Goal: Transaction & Acquisition: Purchase product/service

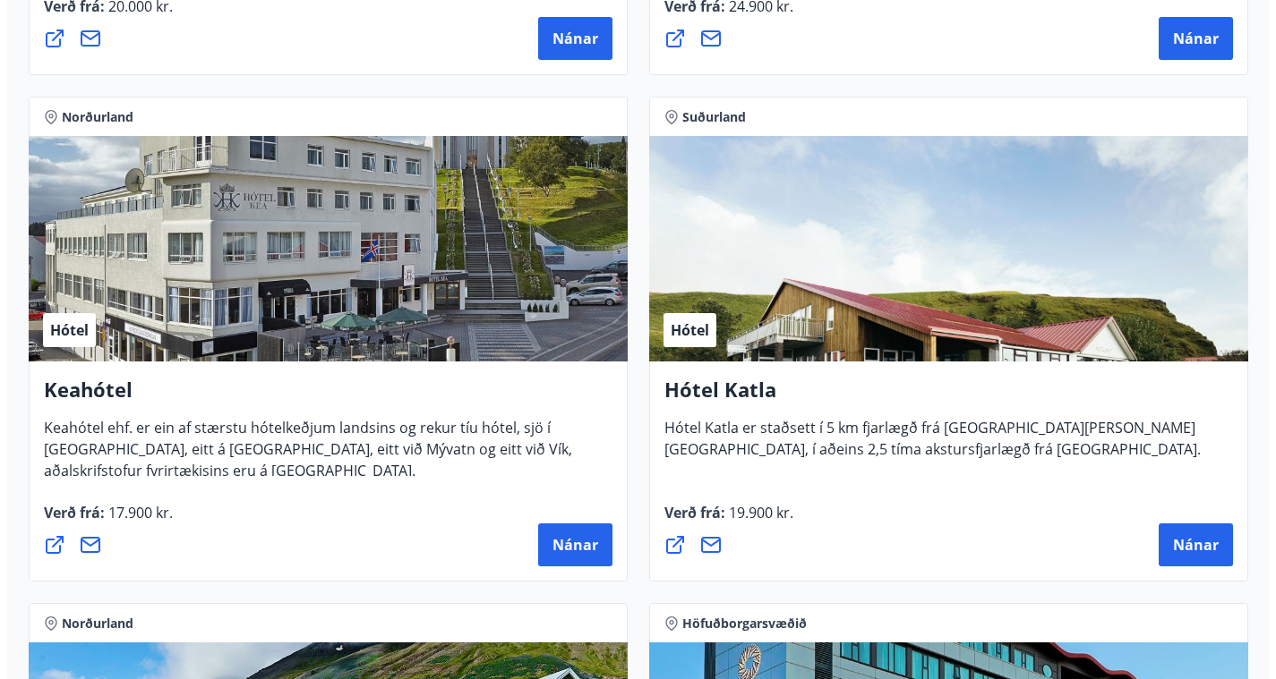
scroll to position [1253, 0]
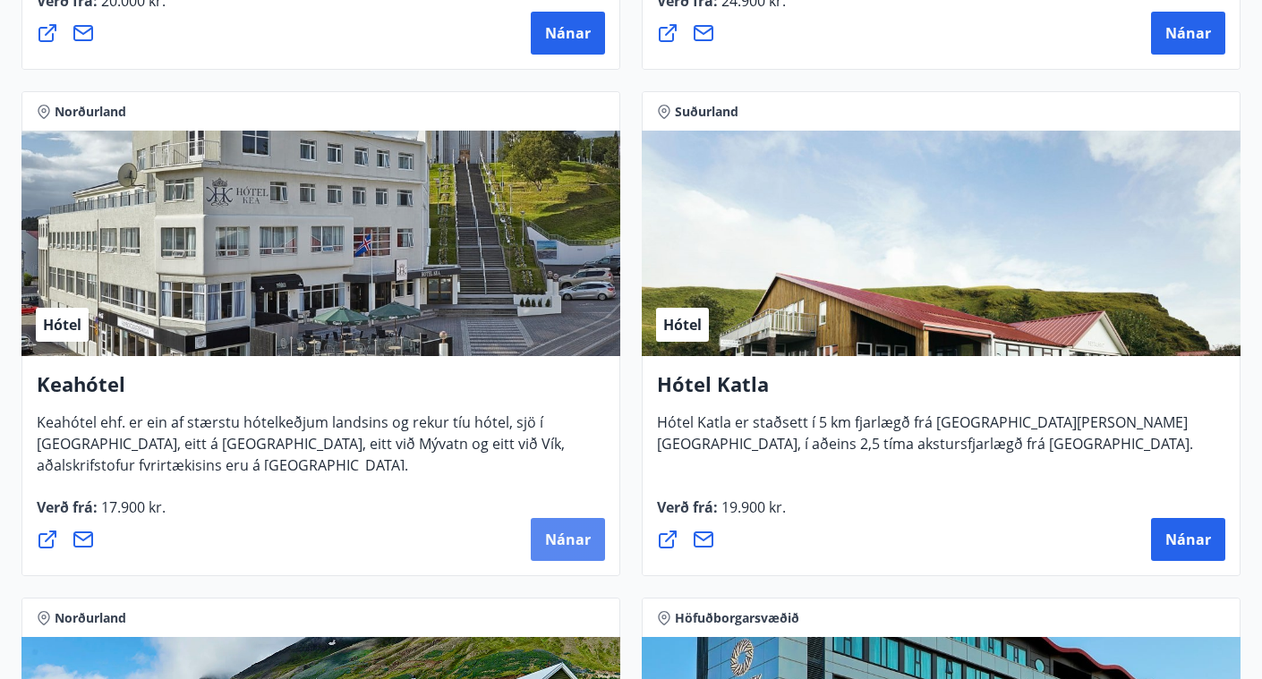
click at [569, 531] on span "Nánar" at bounding box center [568, 540] width 46 height 20
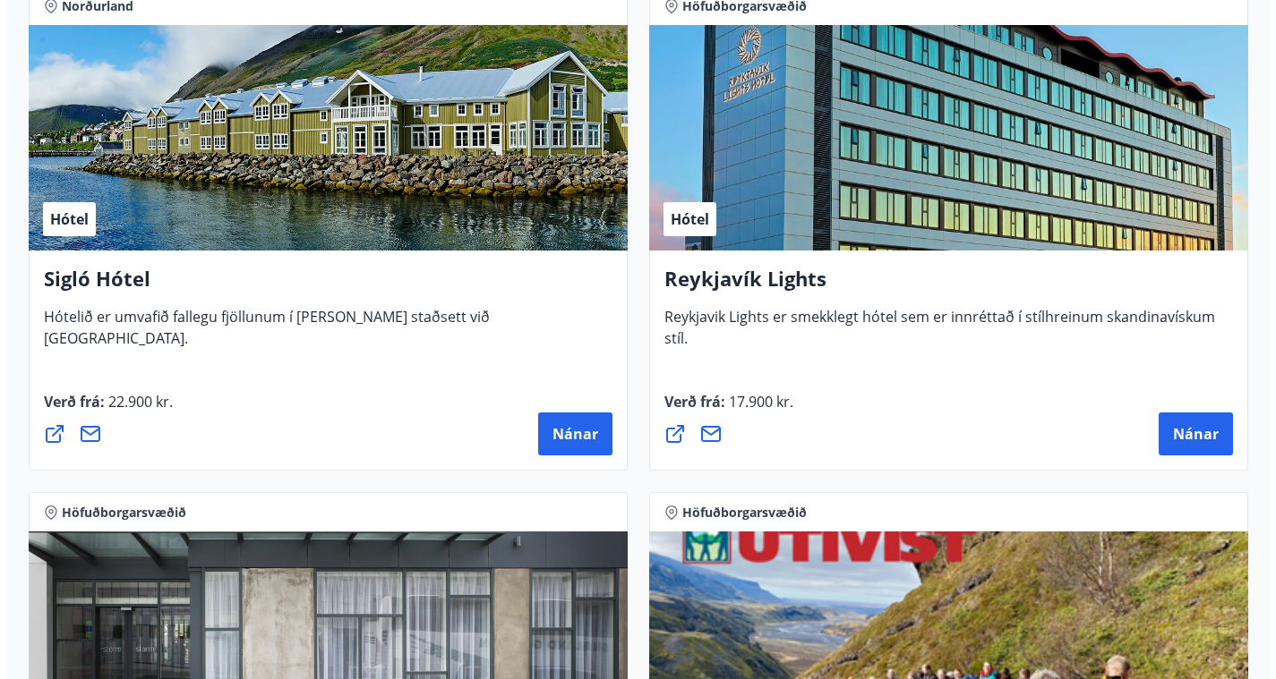
scroll to position [1443, 0]
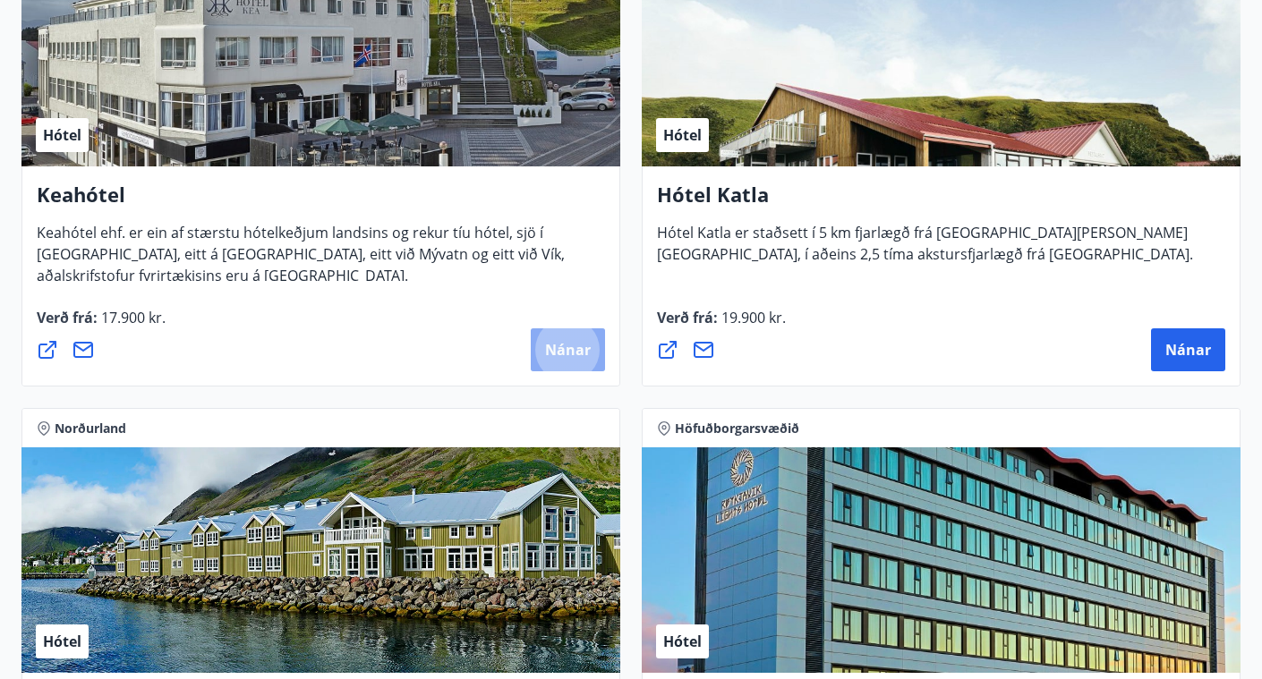
click at [568, 351] on span "Nánar" at bounding box center [568, 350] width 46 height 20
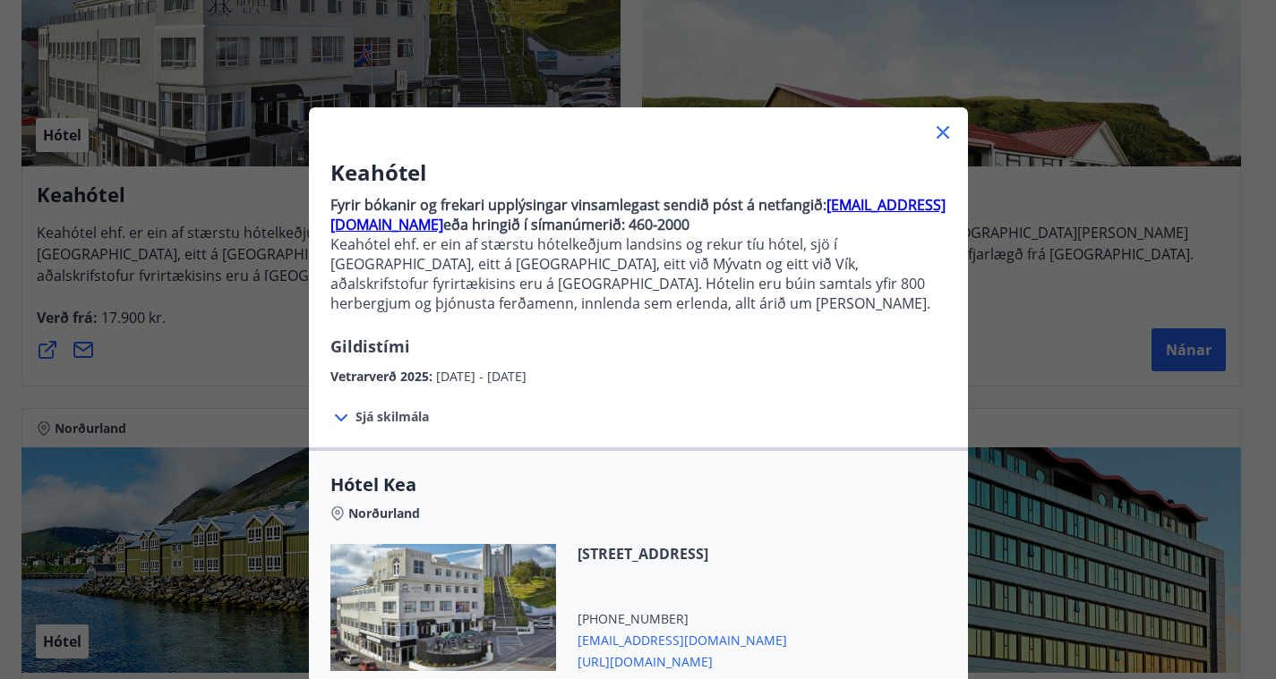
click at [400, 418] on span "Sjá skilmála" at bounding box center [391, 417] width 73 height 18
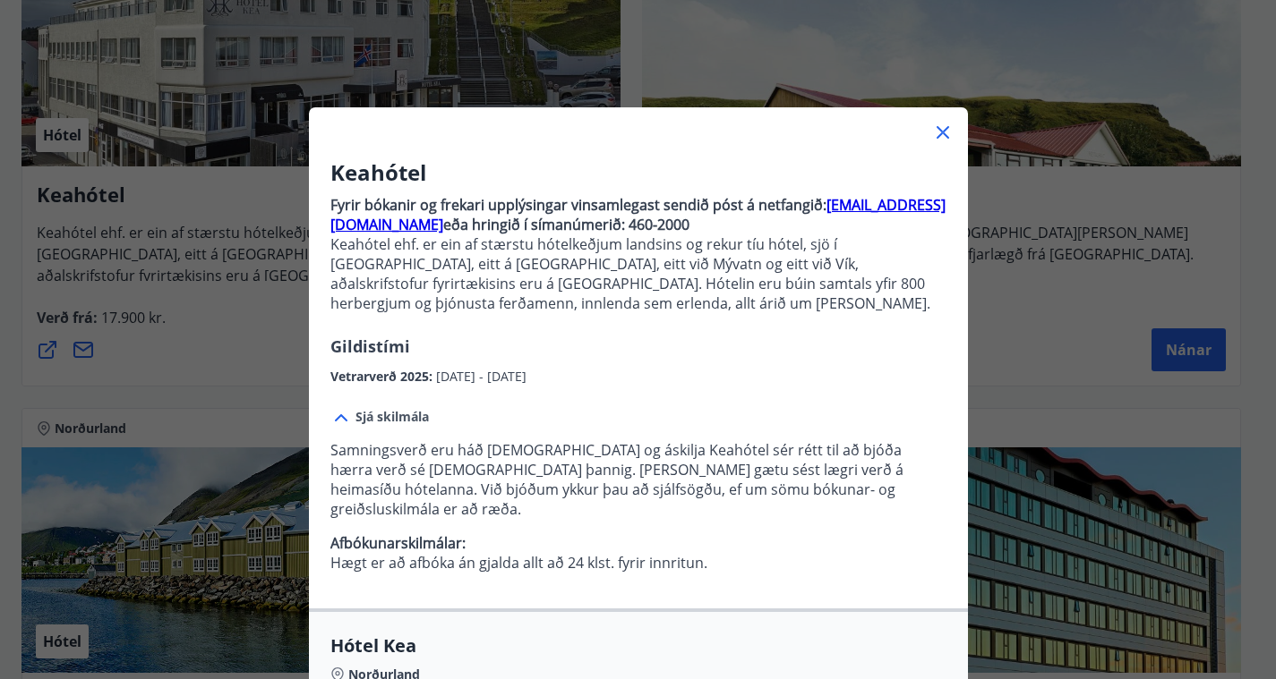
click at [905, 637] on span "Hótel Kea" at bounding box center [638, 646] width 616 height 25
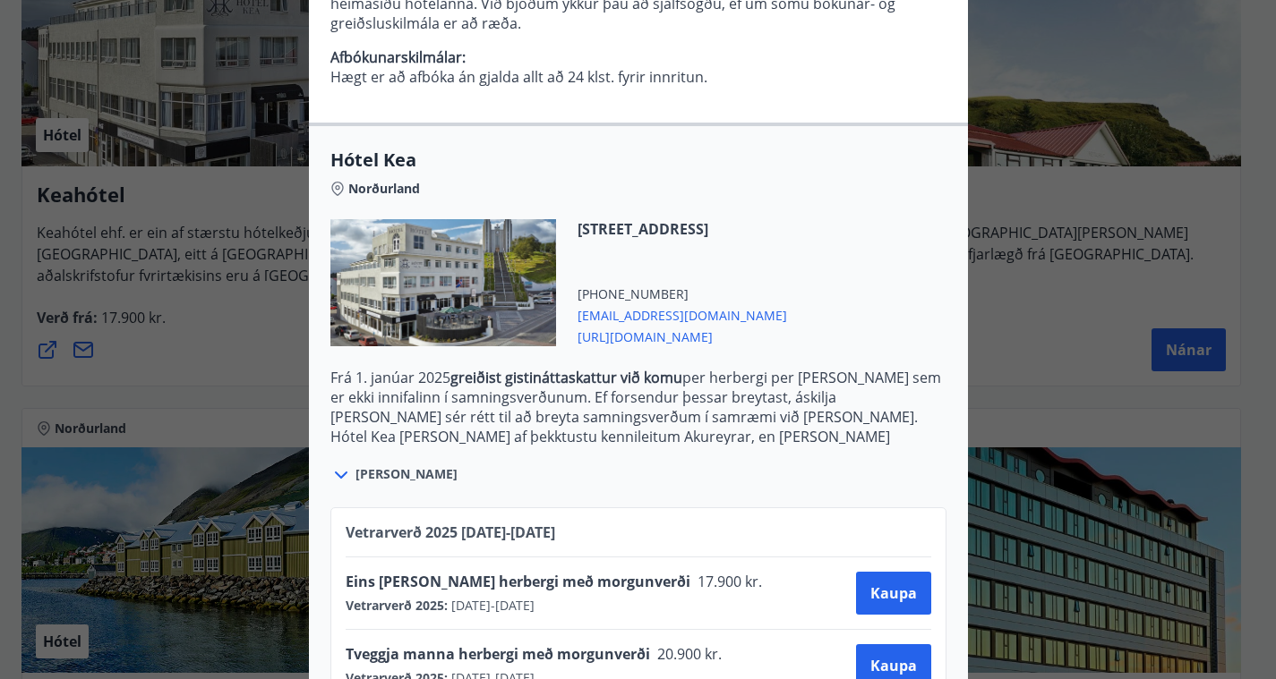
scroll to position [543, 0]
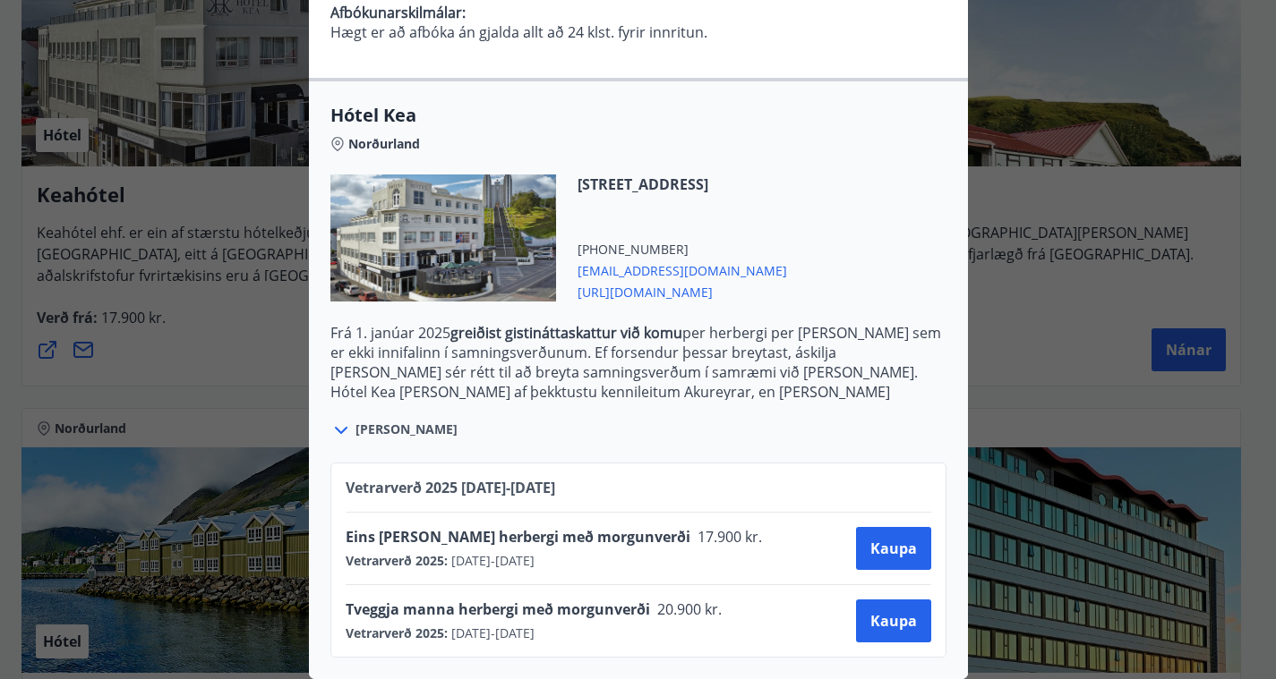
click at [575, 328] on strong "greiðist gistináttaskattur við komu" at bounding box center [566, 333] width 232 height 20
click at [536, 323] on strong "greiðist gistináttaskattur við komu" at bounding box center [566, 333] width 232 height 20
click at [951, 639] on div "Vetrarverð 2025 01.10.25 - 21.12.25 Eins manns herbergi með morgunverði 17.900 …" at bounding box center [638, 549] width 659 height 217
click at [823, 112] on span "Hótel Kea" at bounding box center [638, 115] width 616 height 25
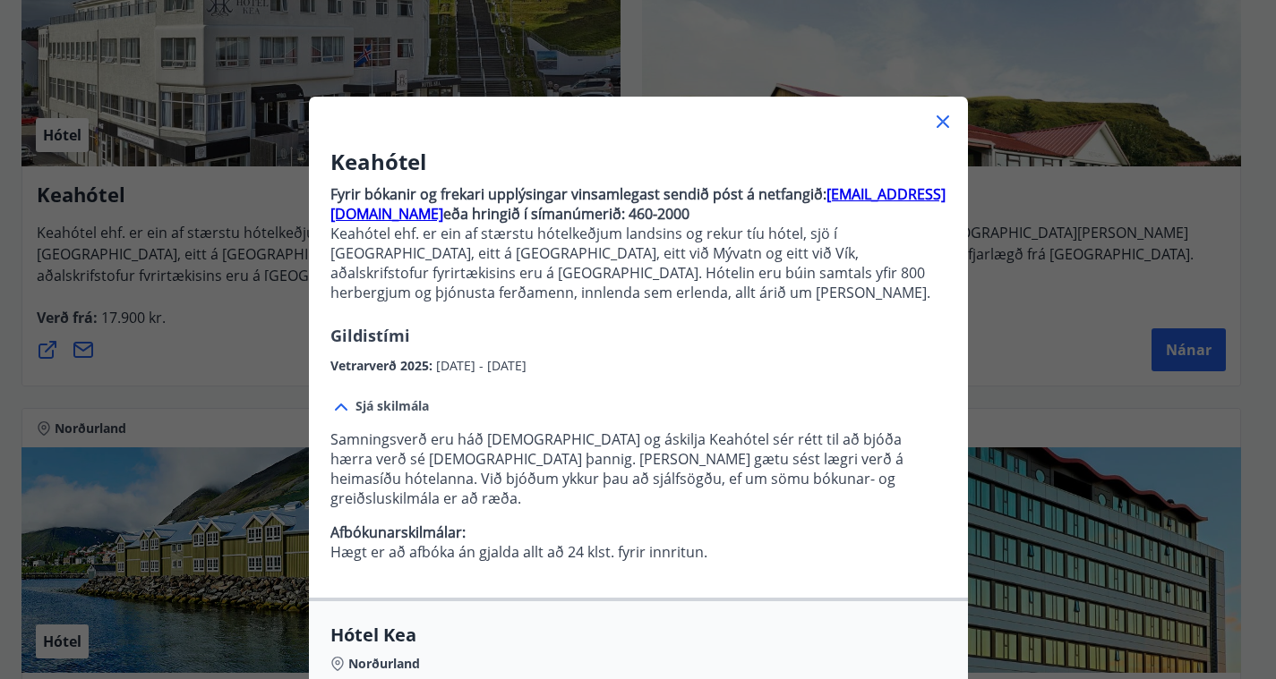
scroll to position [6, 0]
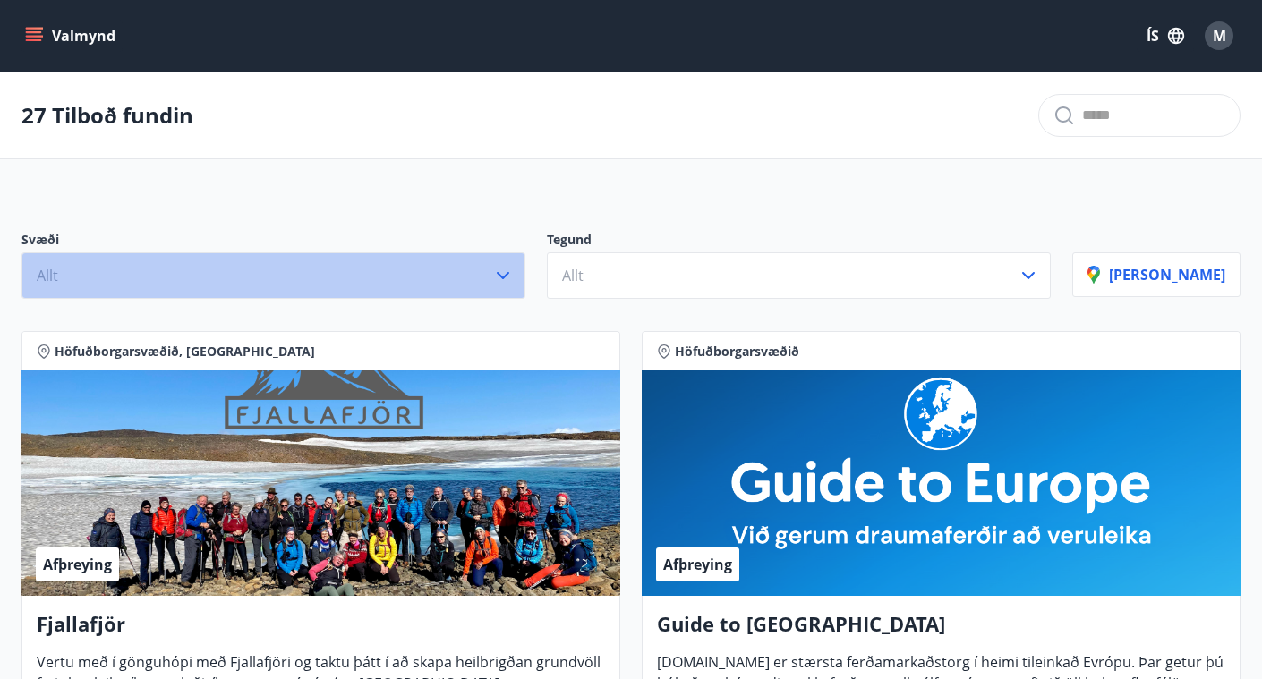
click at [514, 274] on icon "button" at bounding box center [502, 275] width 21 height 21
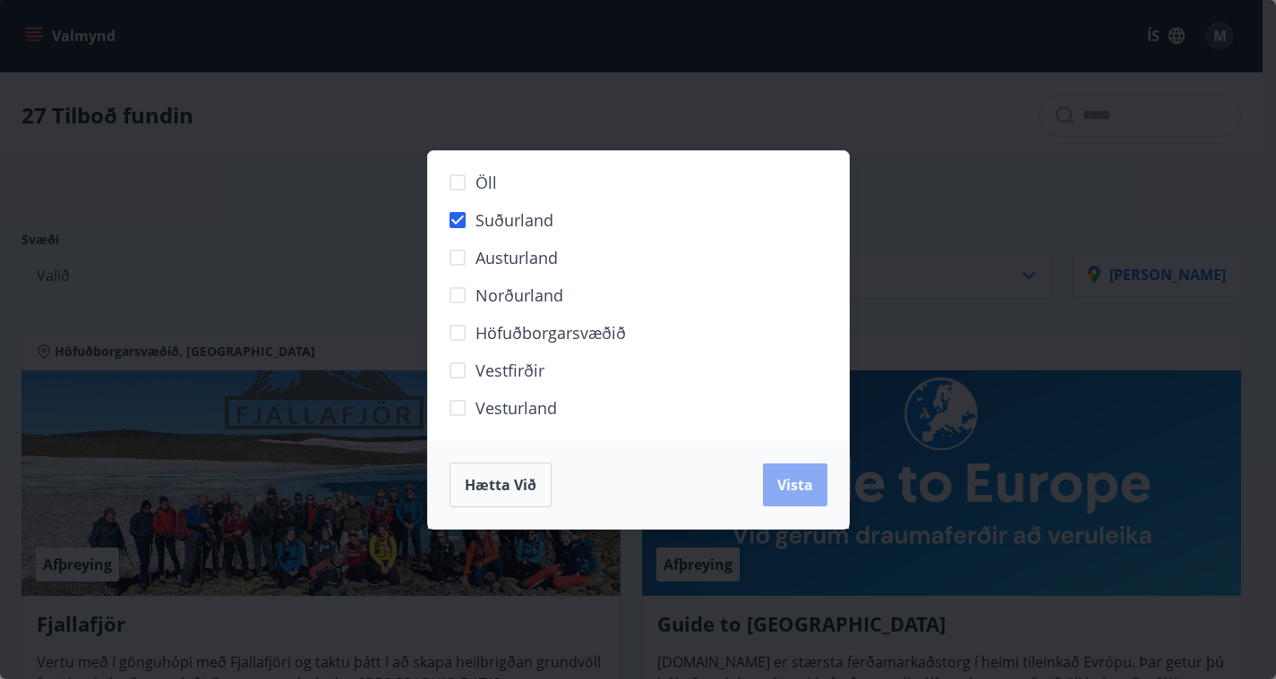
click at [803, 494] on button "Vista" at bounding box center [795, 485] width 64 height 43
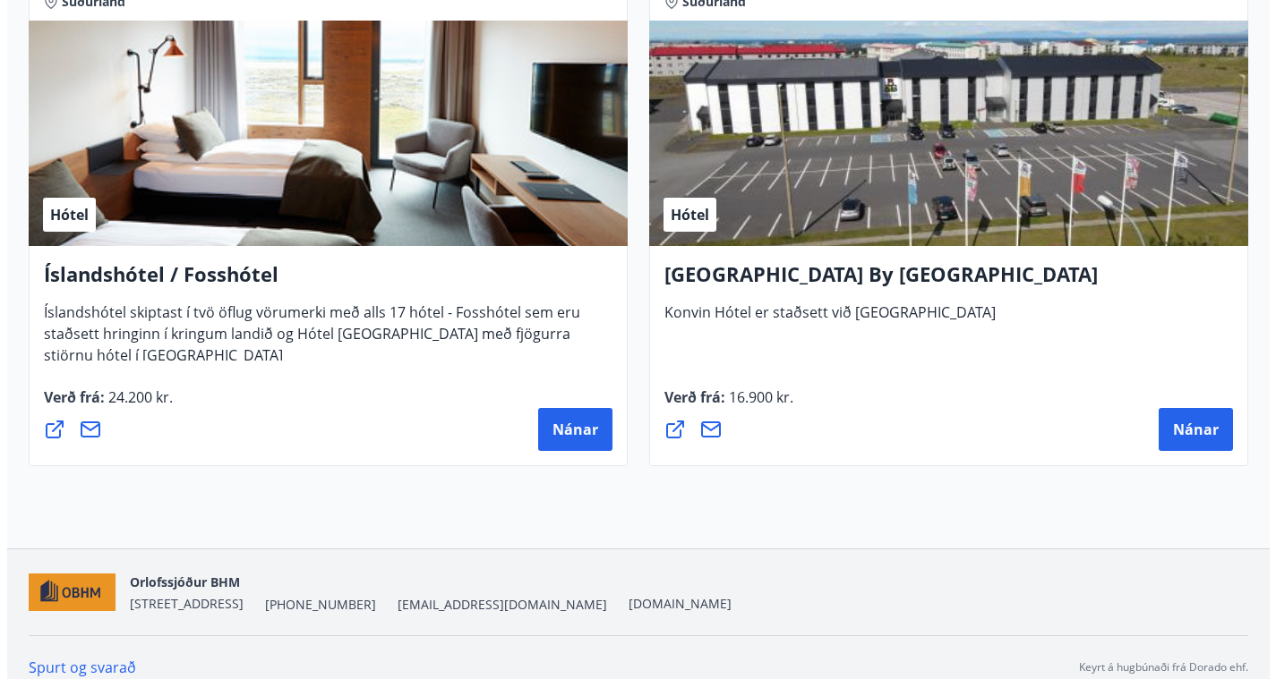
scroll to position [2489, 0]
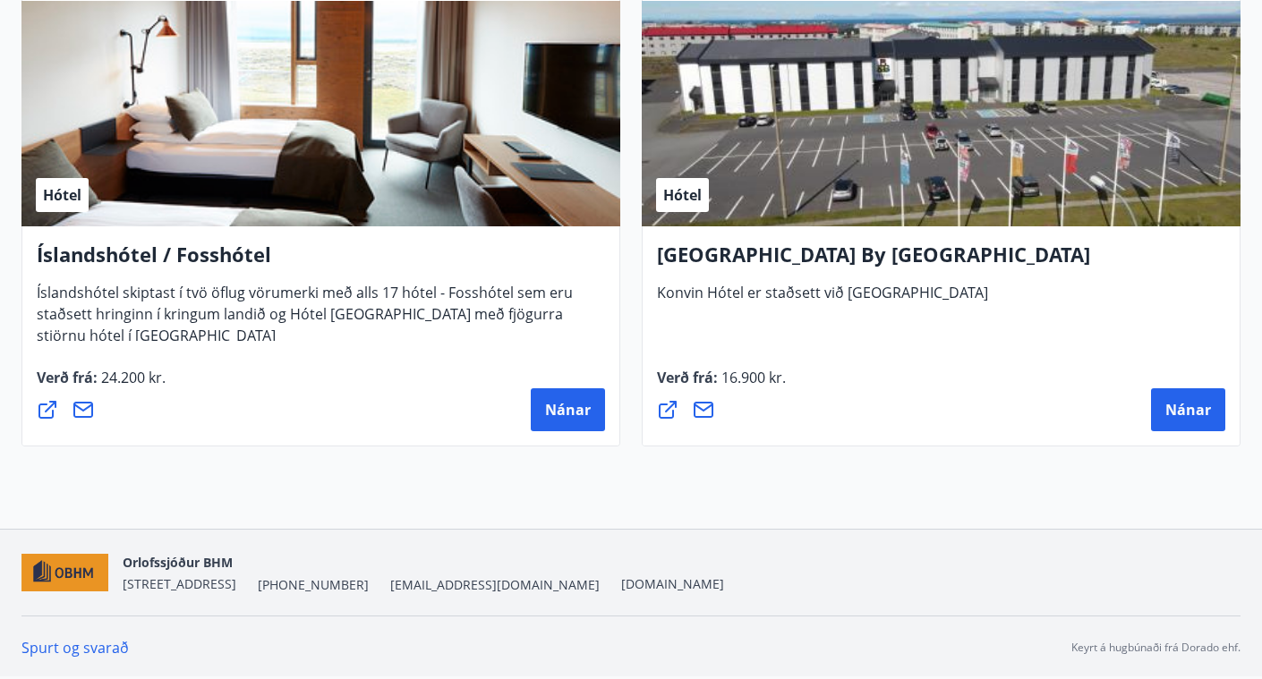
click at [114, 252] on h4 "Íslandshótel / Fosshótel" at bounding box center [321, 261] width 568 height 41
click at [568, 405] on span "Nánar" at bounding box center [568, 410] width 46 height 20
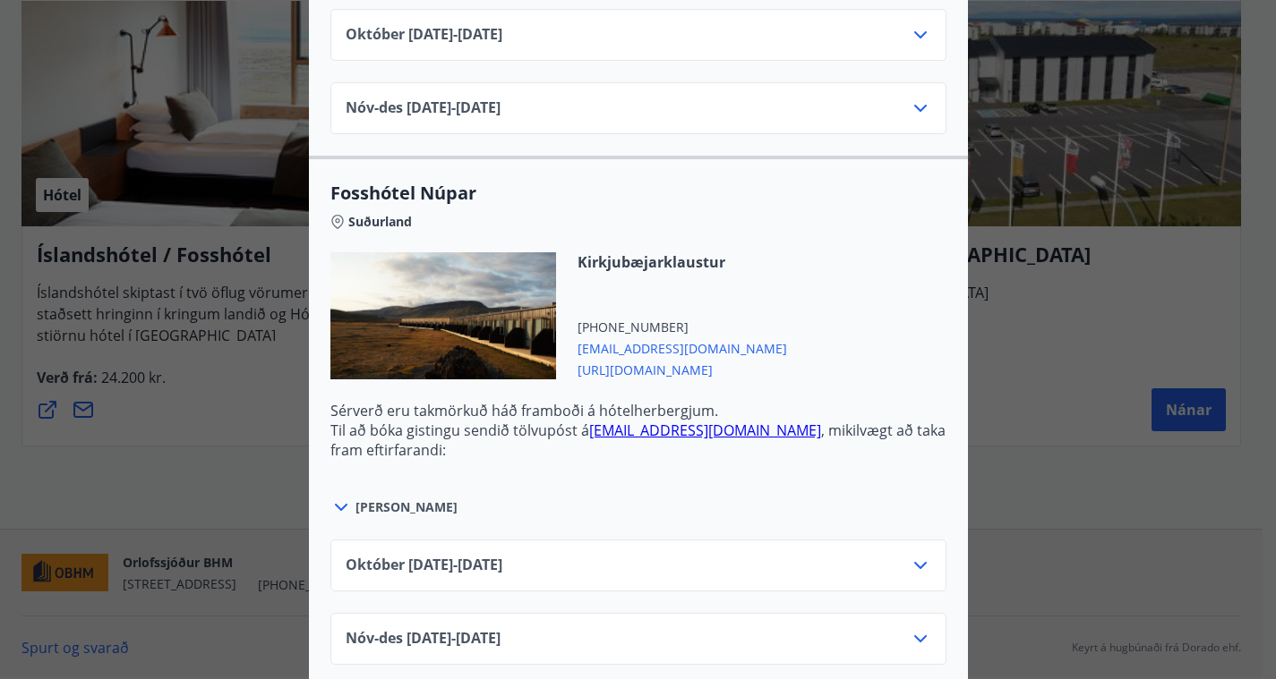
scroll to position [1000, 0]
click at [332, 496] on icon at bounding box center [340, 506] width 21 height 21
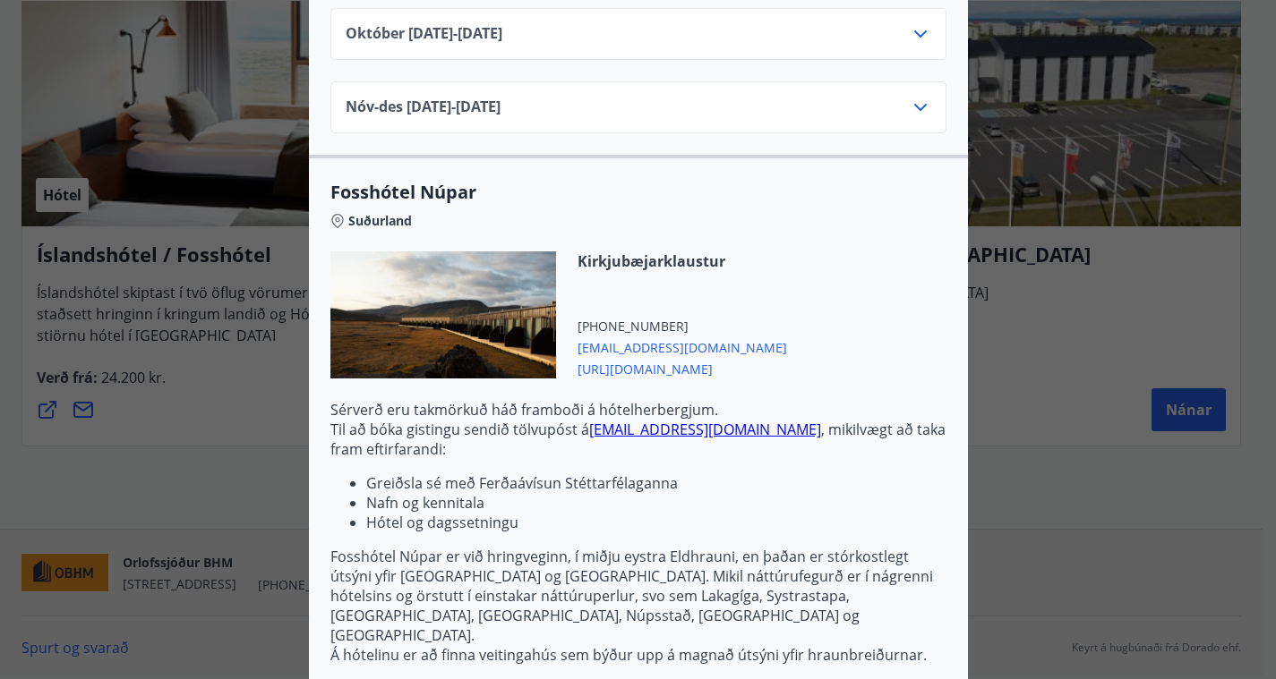
click at [572, 520] on p "Sérverð eru takmörkuð háð framboði á hótelherbergjum. Til að bóka gistingu send…" at bounding box center [638, 532] width 616 height 265
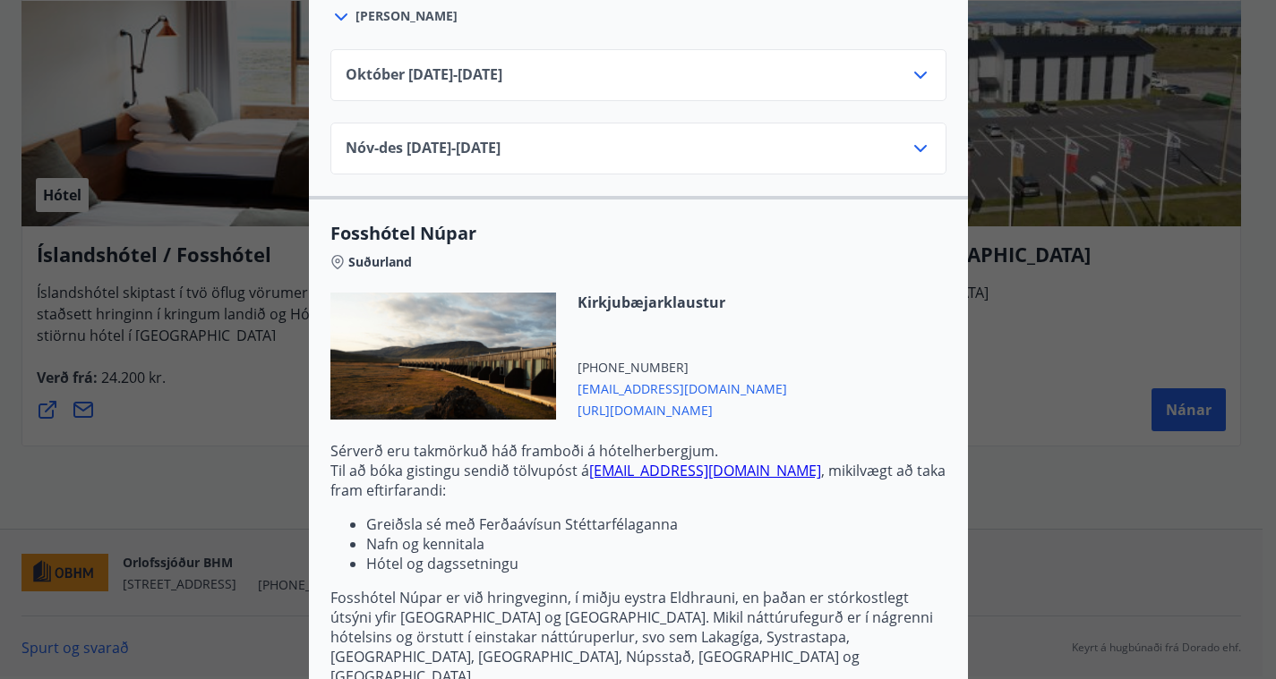
scroll to position [953, 0]
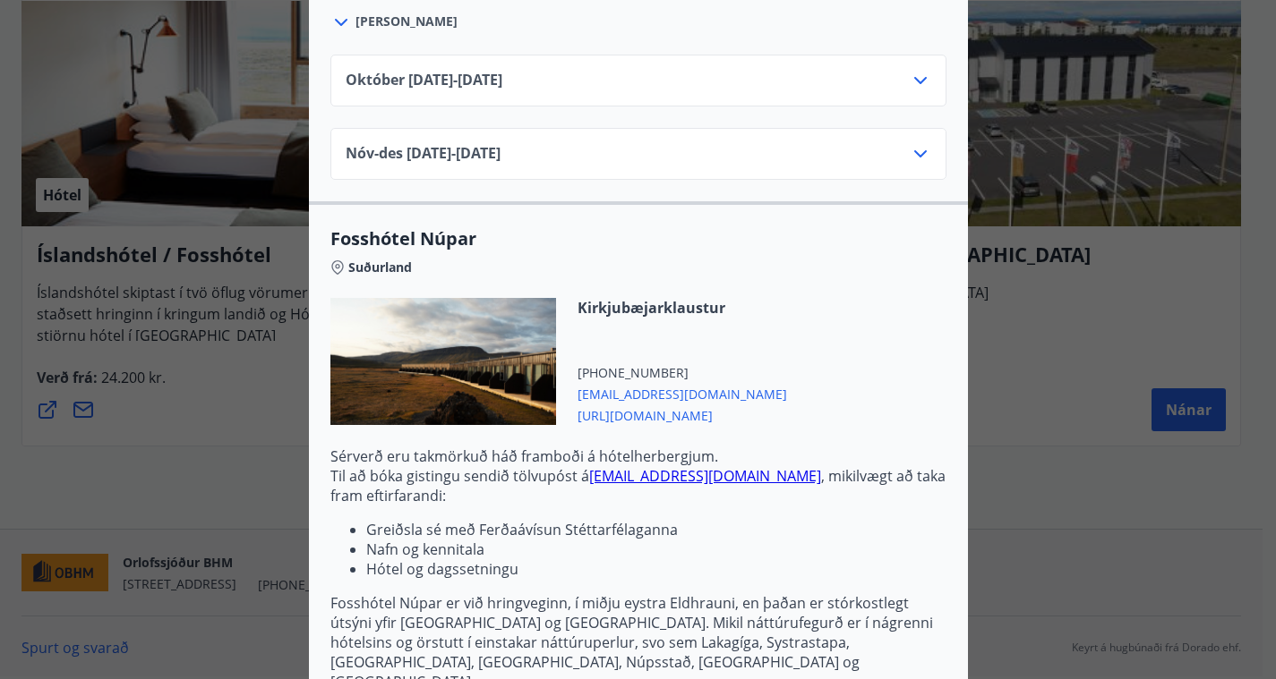
click at [631, 382] on span "nupar@fosshotel.is" at bounding box center [681, 392] width 209 height 21
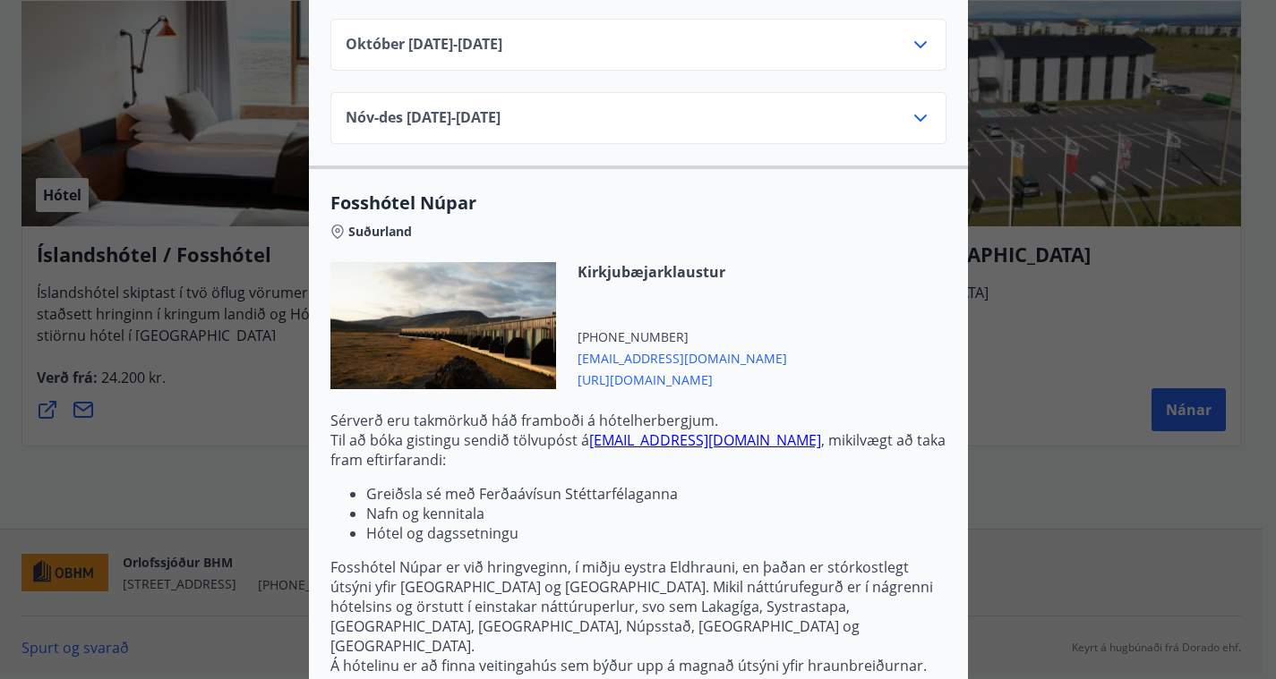
click at [644, 368] on span "https://www.islandshotel.is/is" at bounding box center [681, 378] width 209 height 21
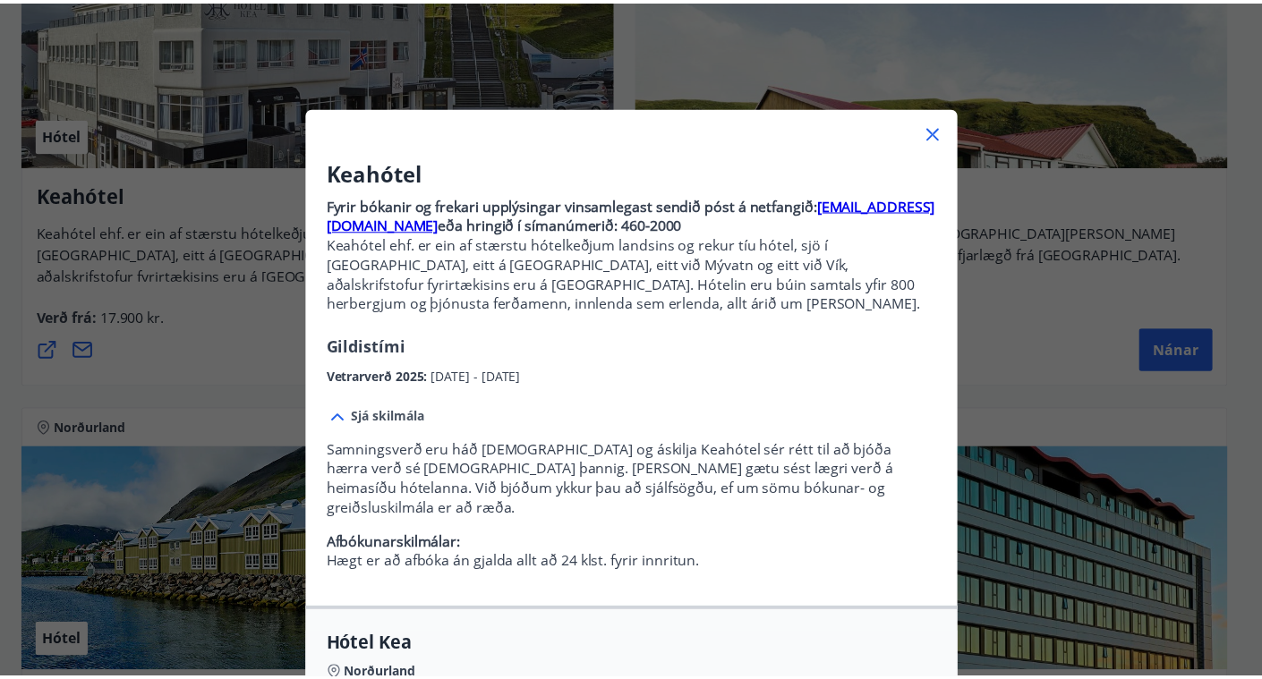
scroll to position [6, 0]
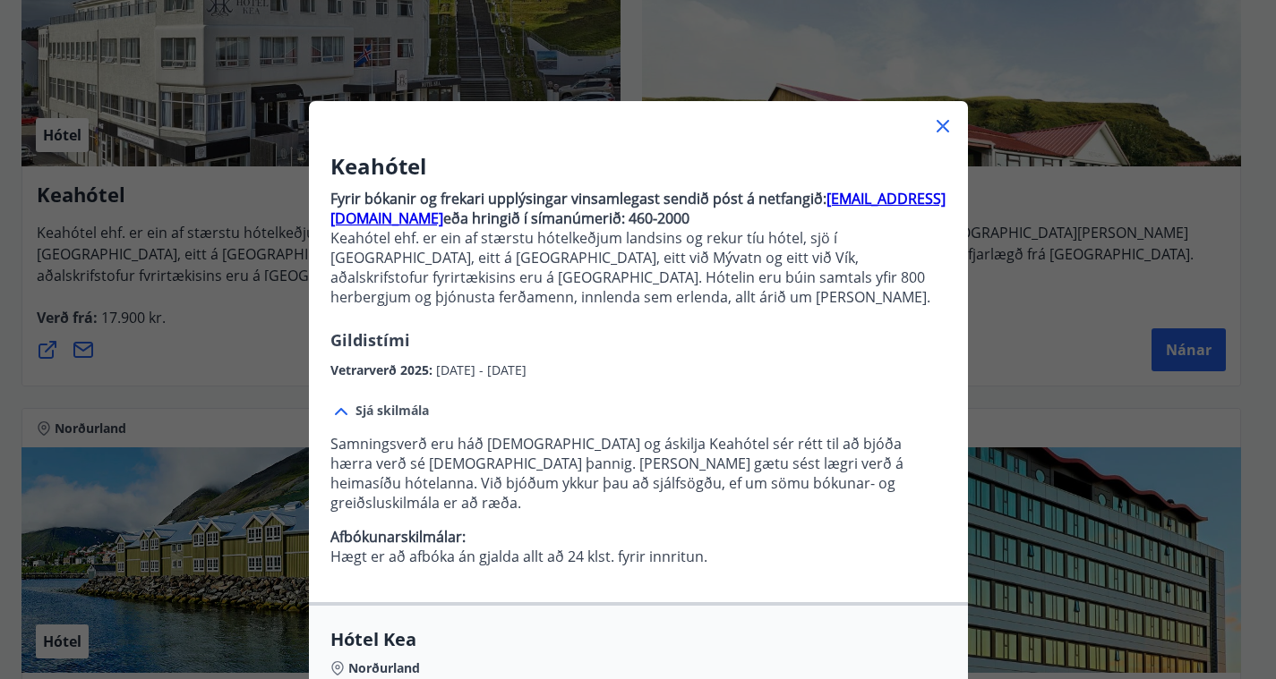
click at [938, 124] on icon at bounding box center [942, 125] width 21 height 21
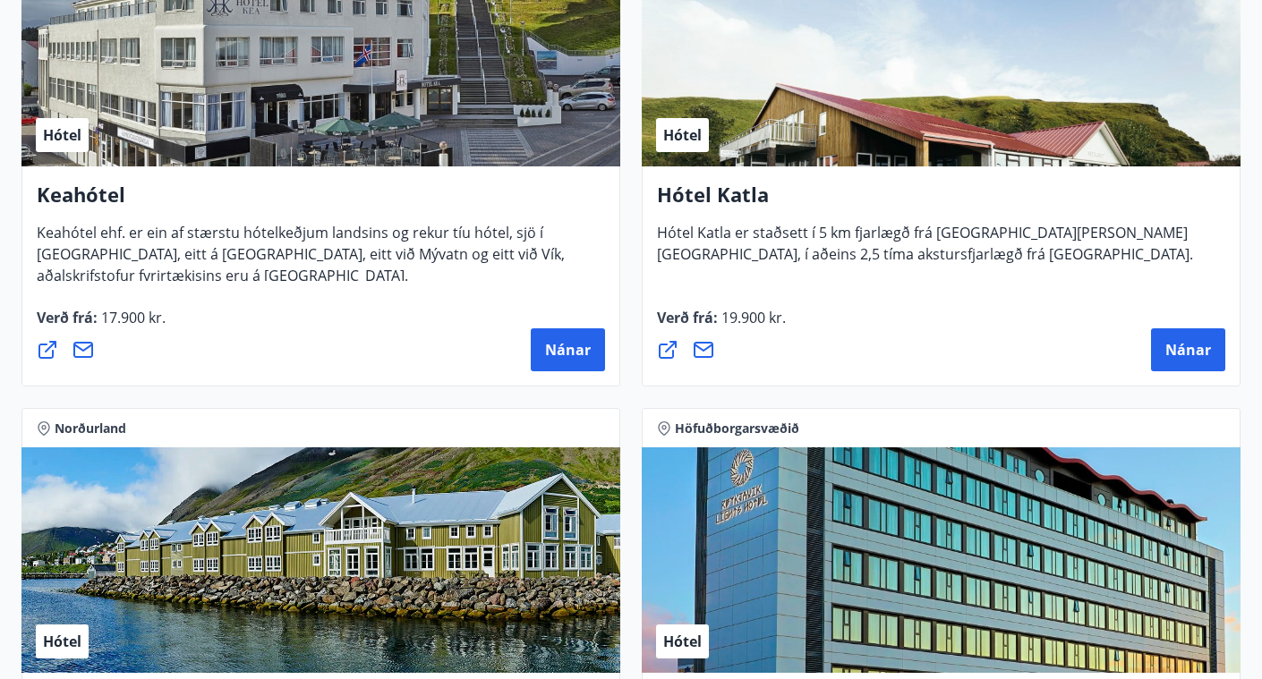
click at [159, 312] on span "17.900 kr." at bounding box center [132, 318] width 68 height 20
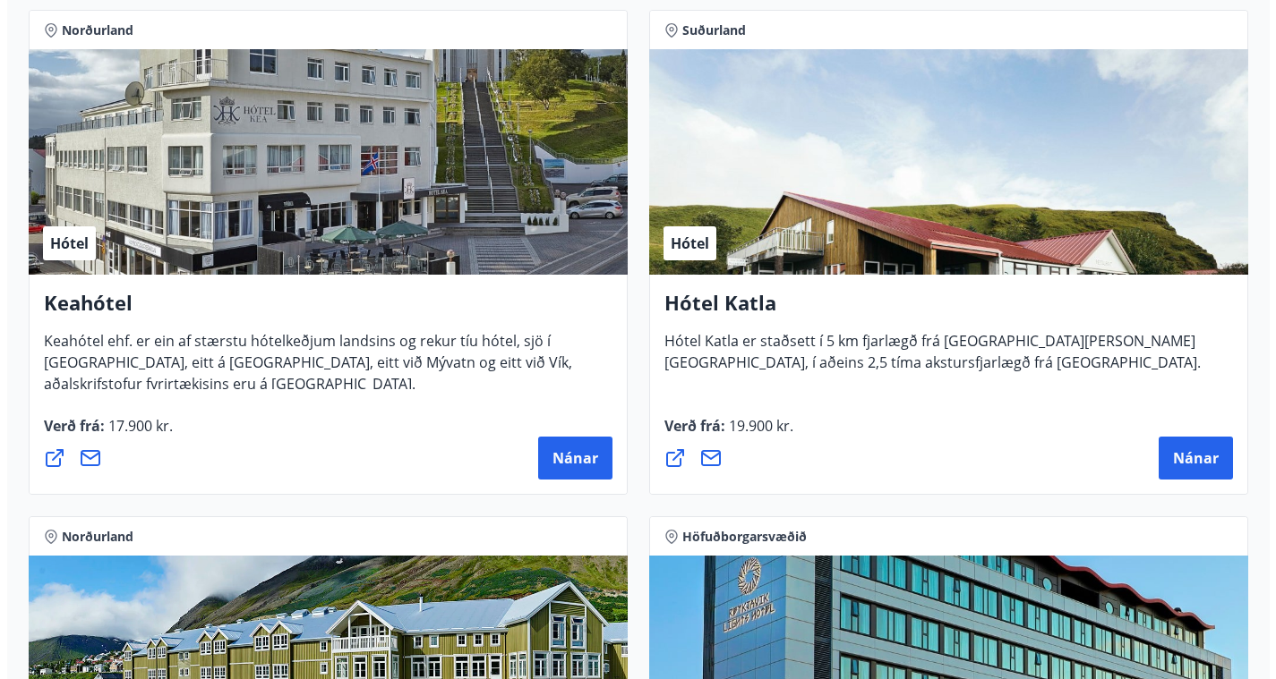
scroll to position [1335, 0]
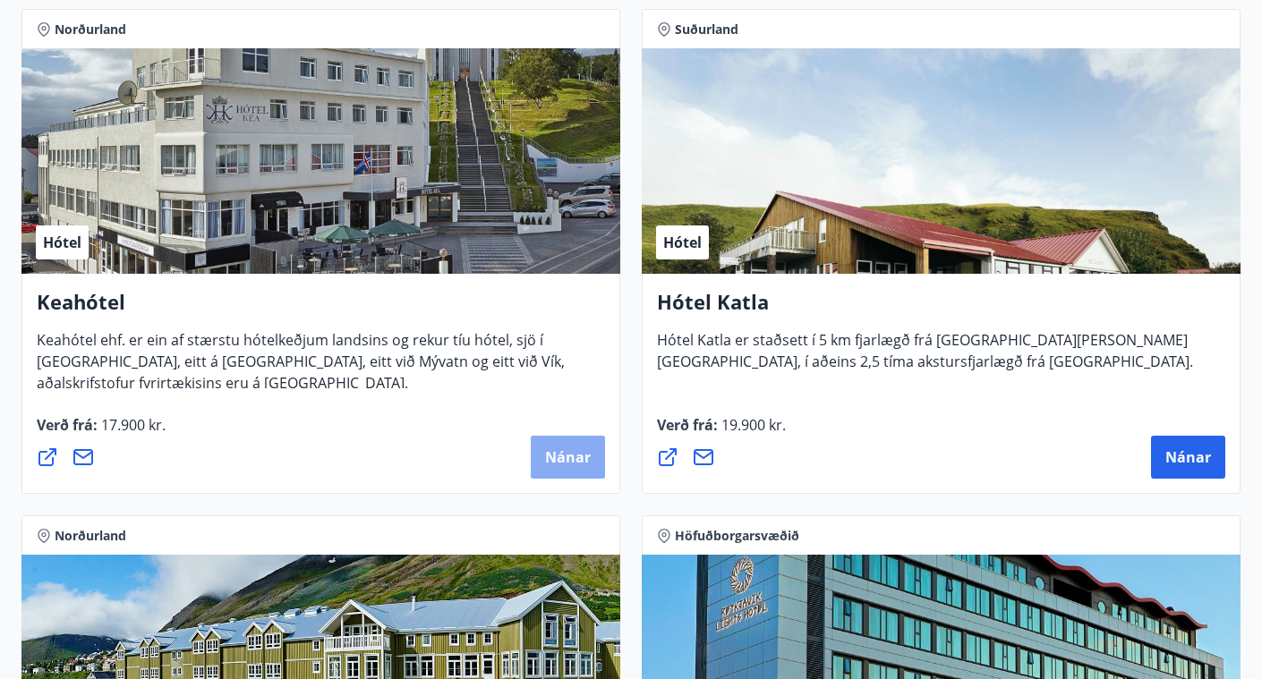
click at [568, 451] on span "Nánar" at bounding box center [568, 458] width 46 height 20
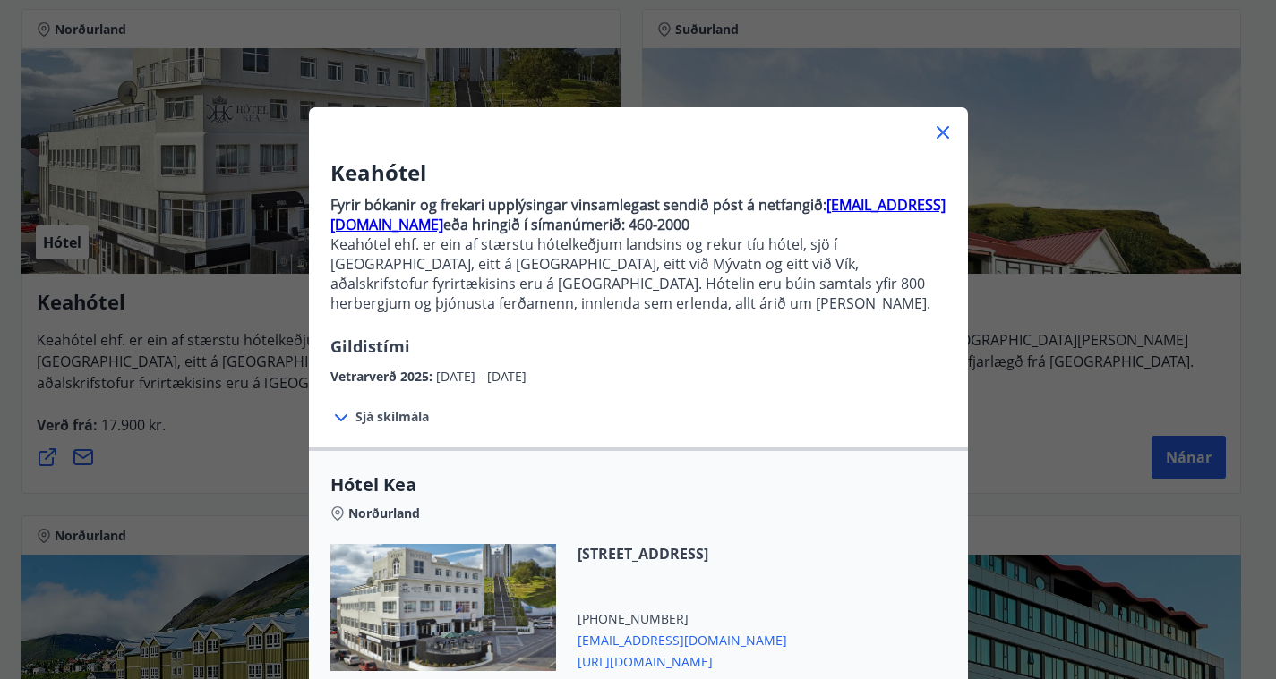
click at [908, 580] on div "[STREET_ADDRESS] [PHONE_NUMBER] [EMAIL_ADDRESS][DOMAIN_NAME] [URL][DOMAIN_NAME]" at bounding box center [638, 618] width 616 height 149
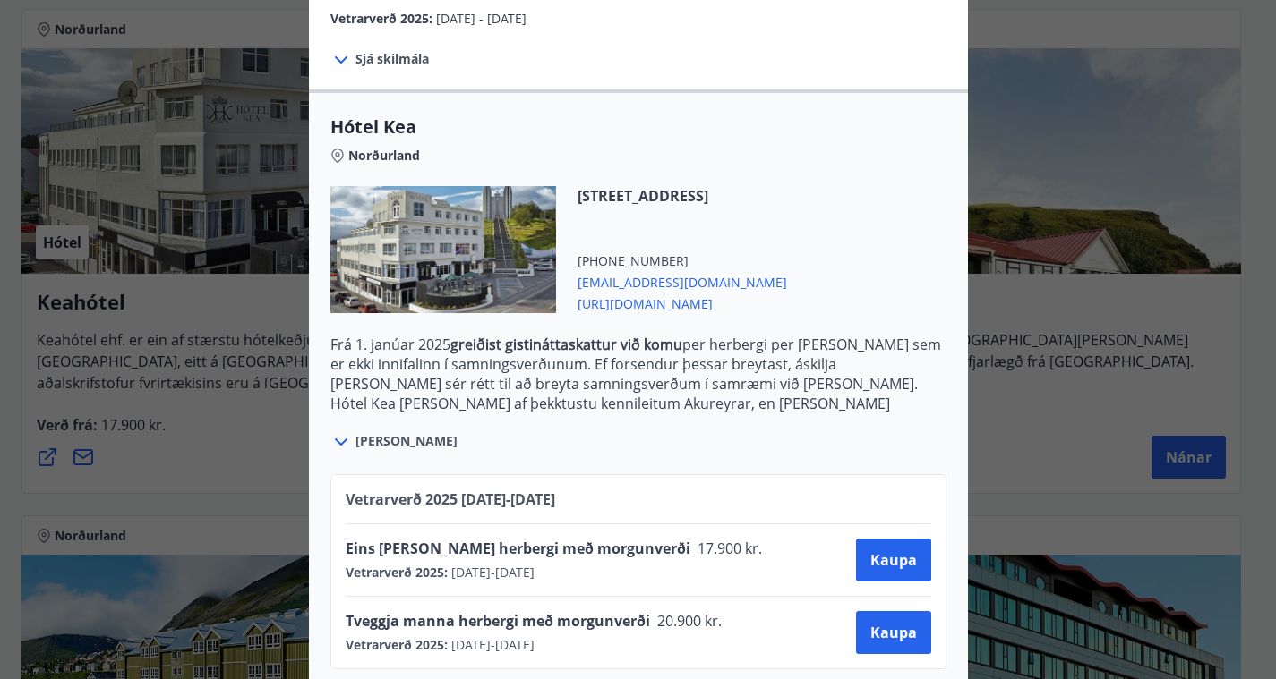
scroll to position [382, 0]
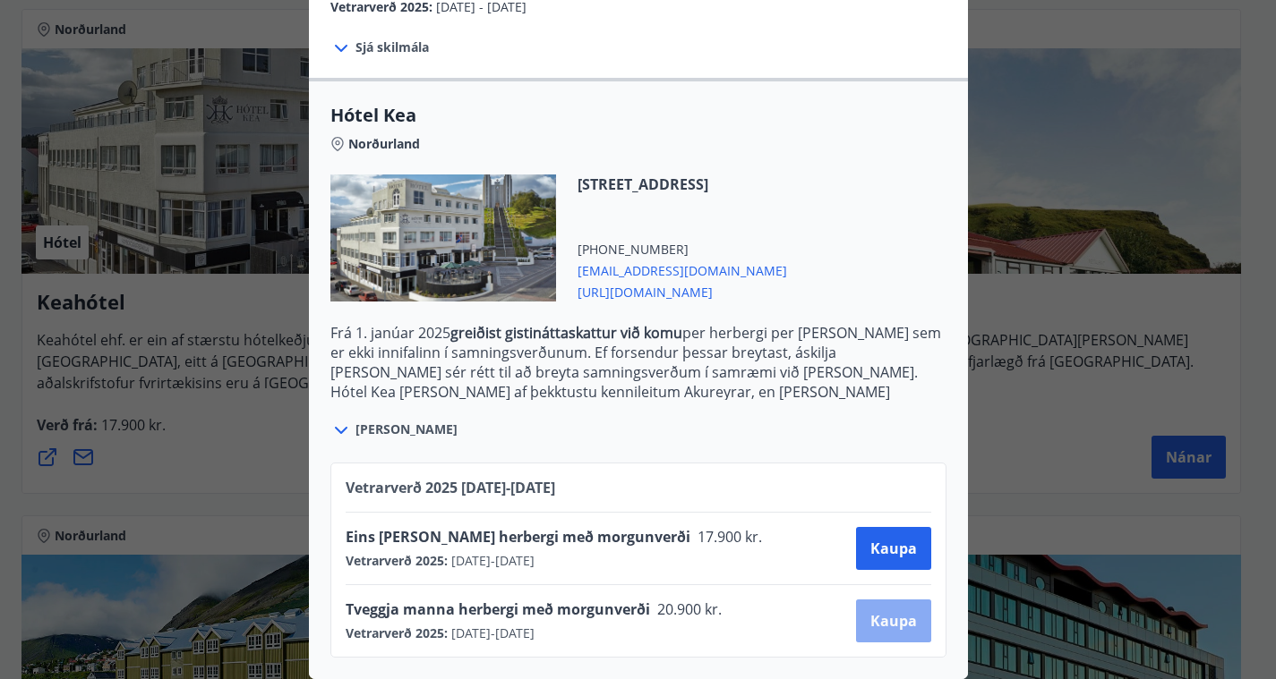
click at [899, 613] on span "Kaupa" at bounding box center [893, 621] width 47 height 20
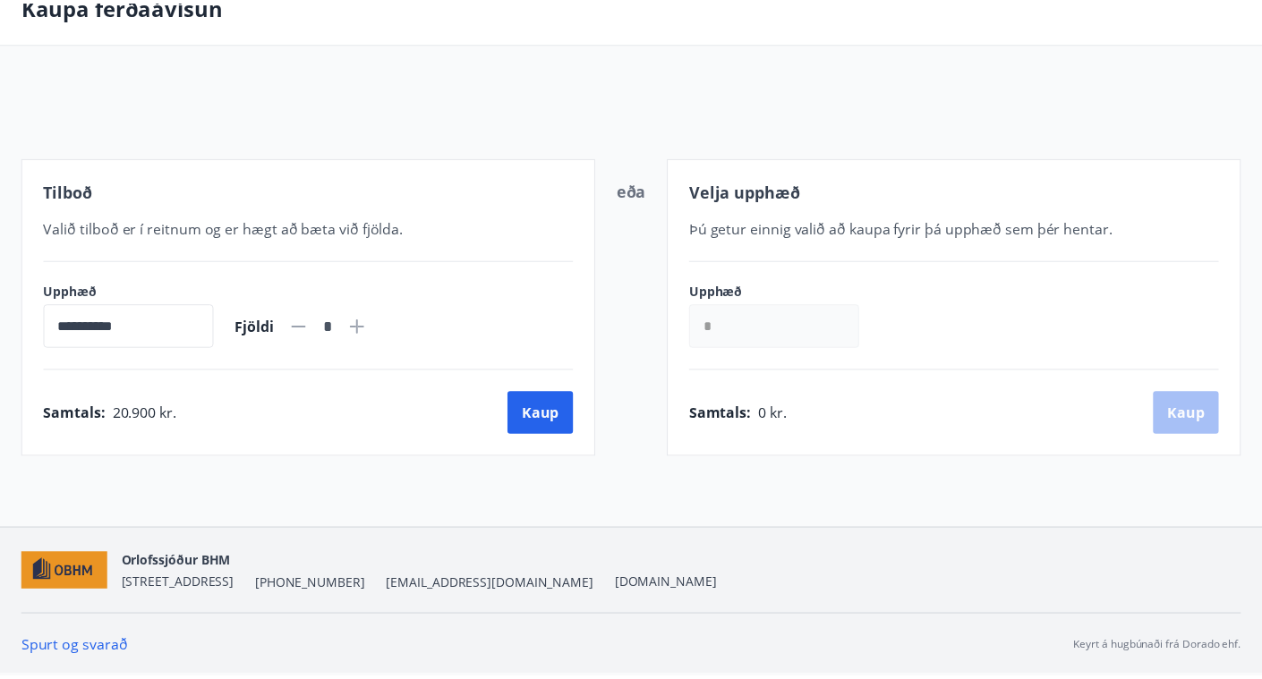
scroll to position [103, 0]
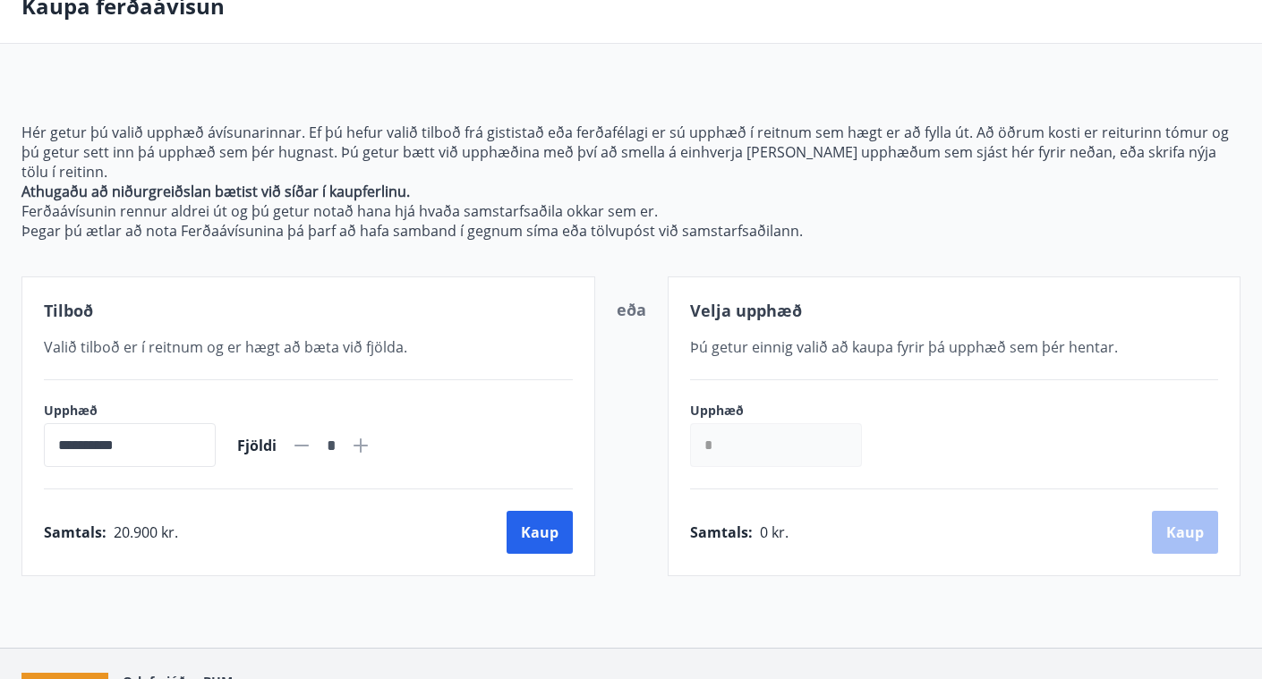
click at [368, 439] on icon at bounding box center [361, 446] width 14 height 14
click at [309, 445] on icon at bounding box center [301, 446] width 14 height 2
type input "*"
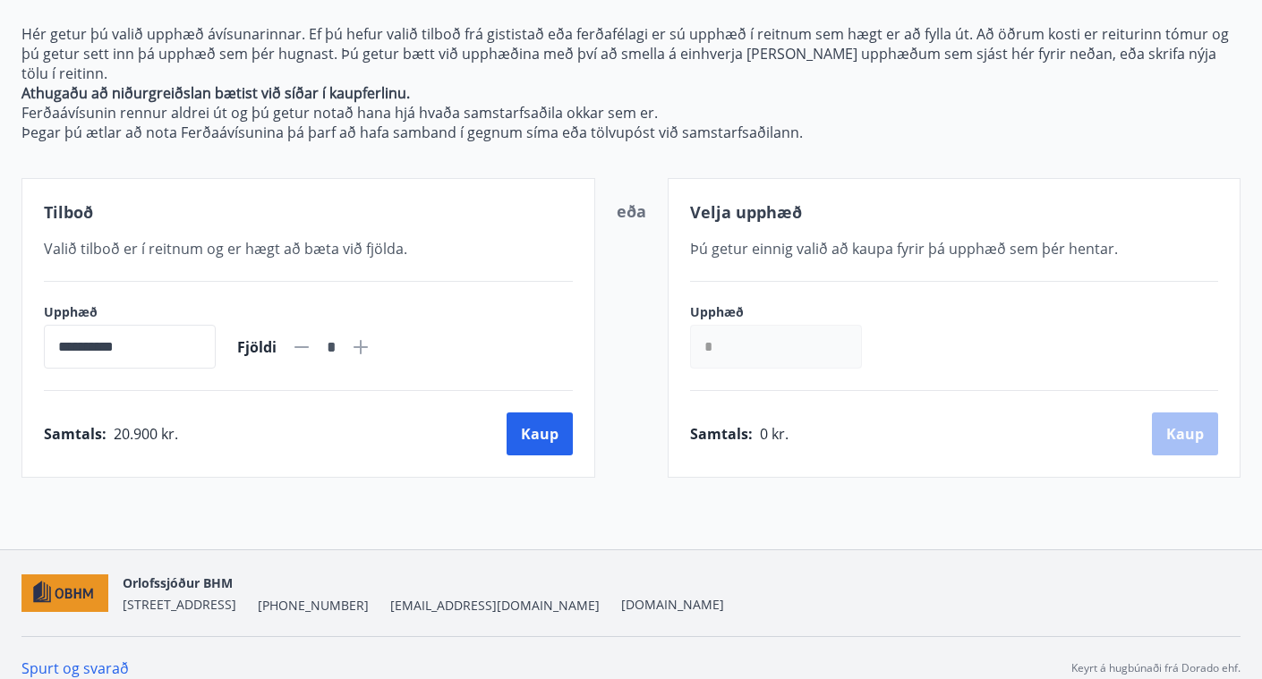
scroll to position [0, 0]
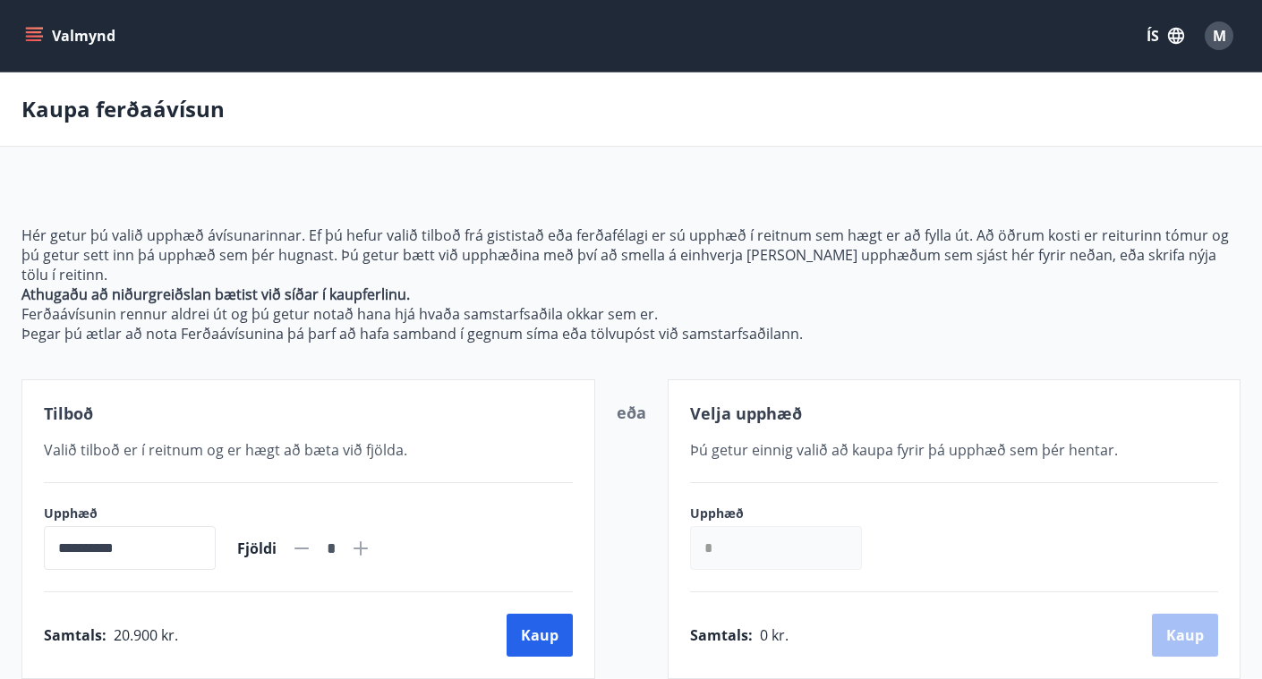
click at [36, 37] on icon "menu" at bounding box center [36, 36] width 20 height 2
click at [632, 200] on div "**********" at bounding box center [630, 431] width 1219 height 497
click at [30, 34] on icon "menu" at bounding box center [34, 36] width 18 height 18
click at [543, 98] on div "Kaupa ferðaávísun" at bounding box center [631, 110] width 1262 height 74
click at [542, 621] on button "Kaup" at bounding box center [540, 635] width 66 height 43
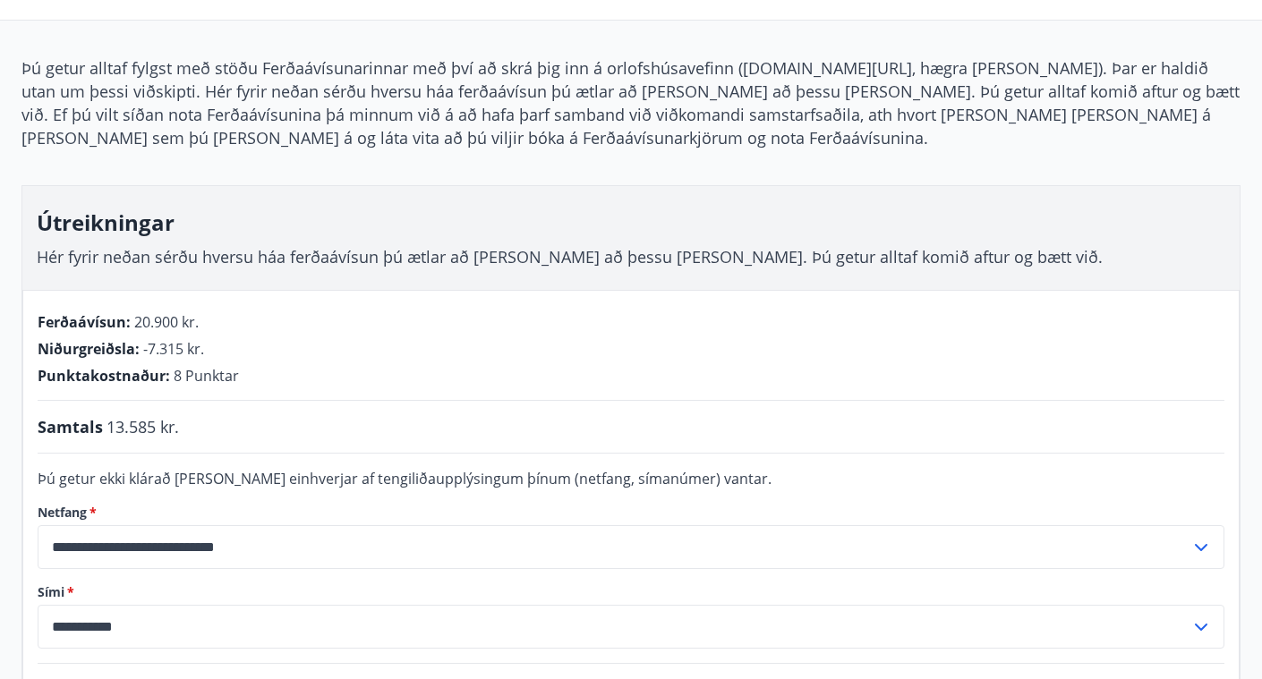
scroll to position [227, 0]
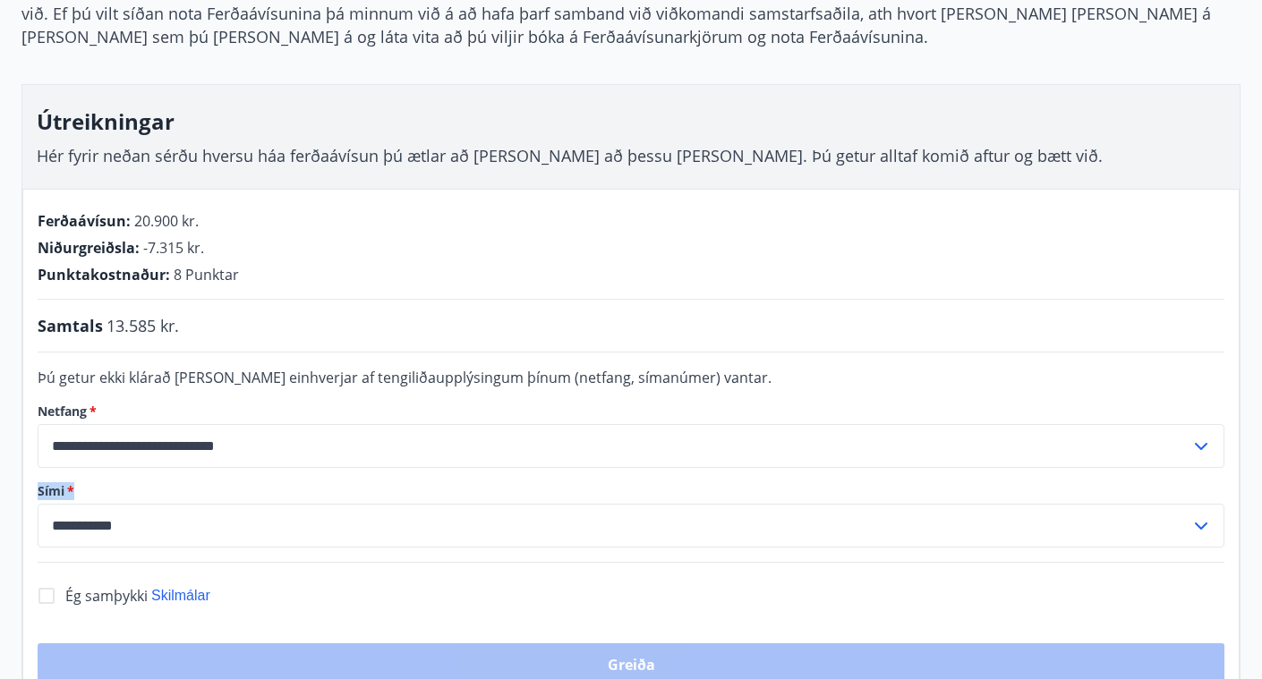
drag, startPoint x: 1253, startPoint y: 425, endPoint x: 1250, endPoint y: 470, distance: 44.8
click at [1250, 470] on div "**********" at bounding box center [631, 336] width 1262 height 762
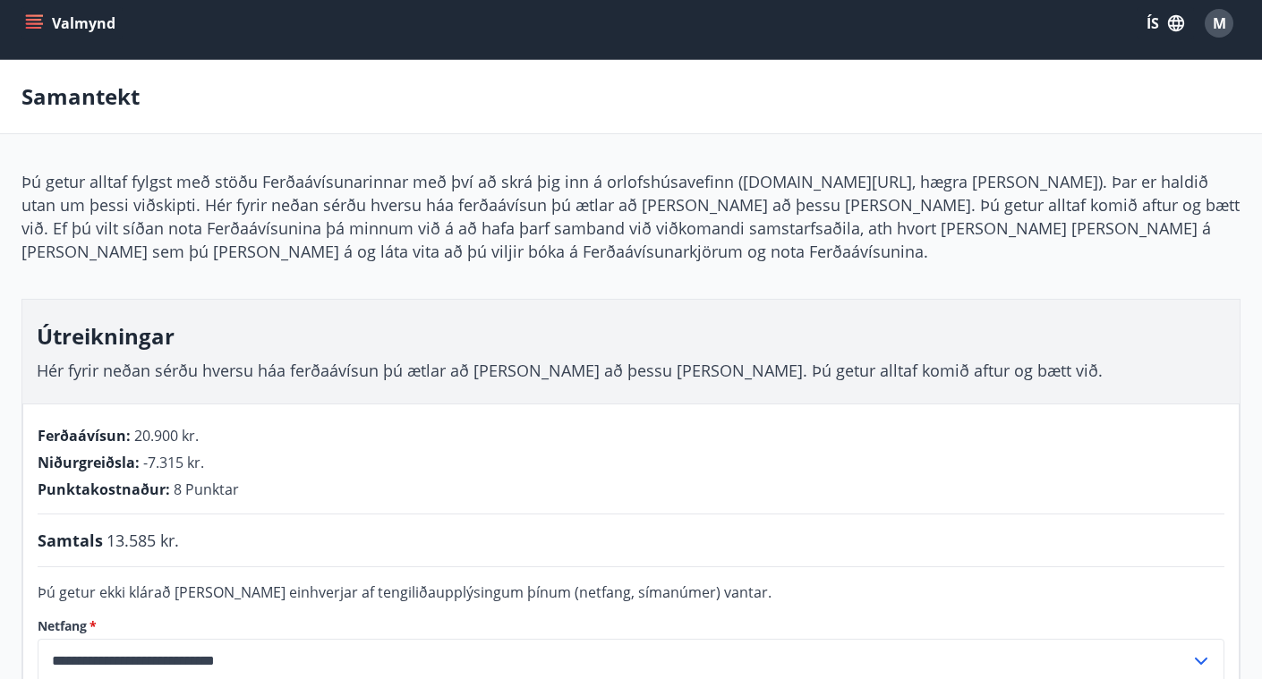
scroll to position [0, 0]
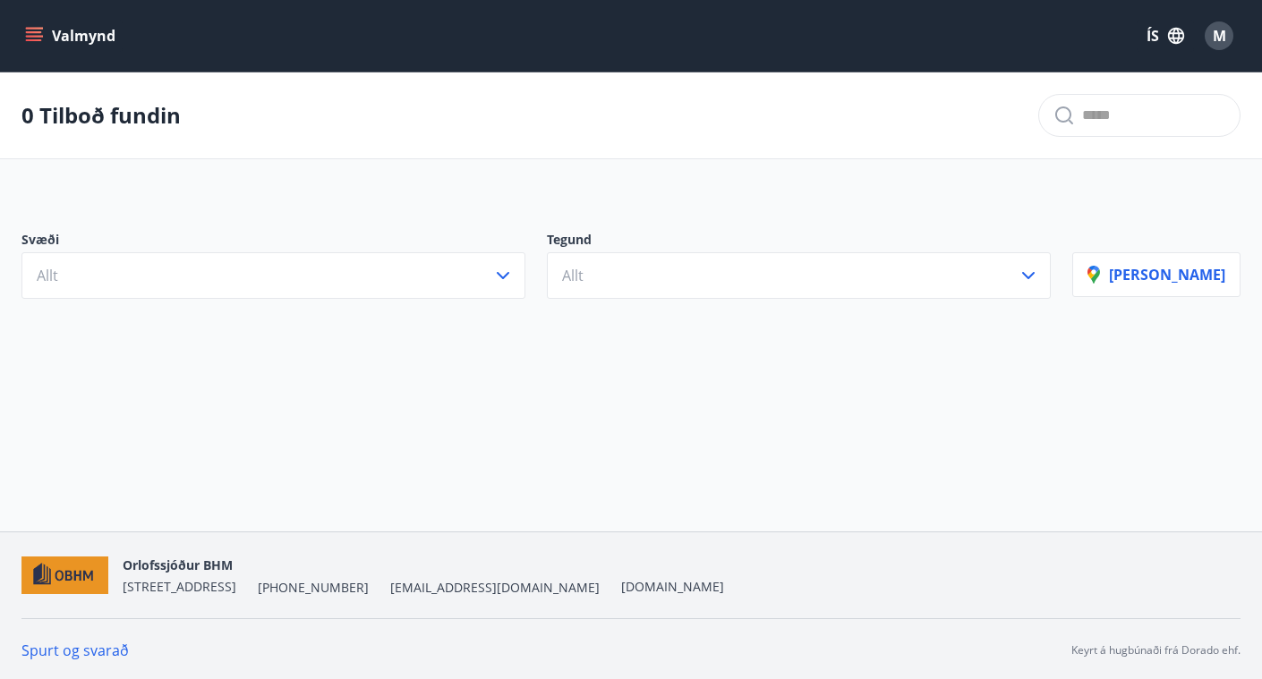
scroll to position [3, 0]
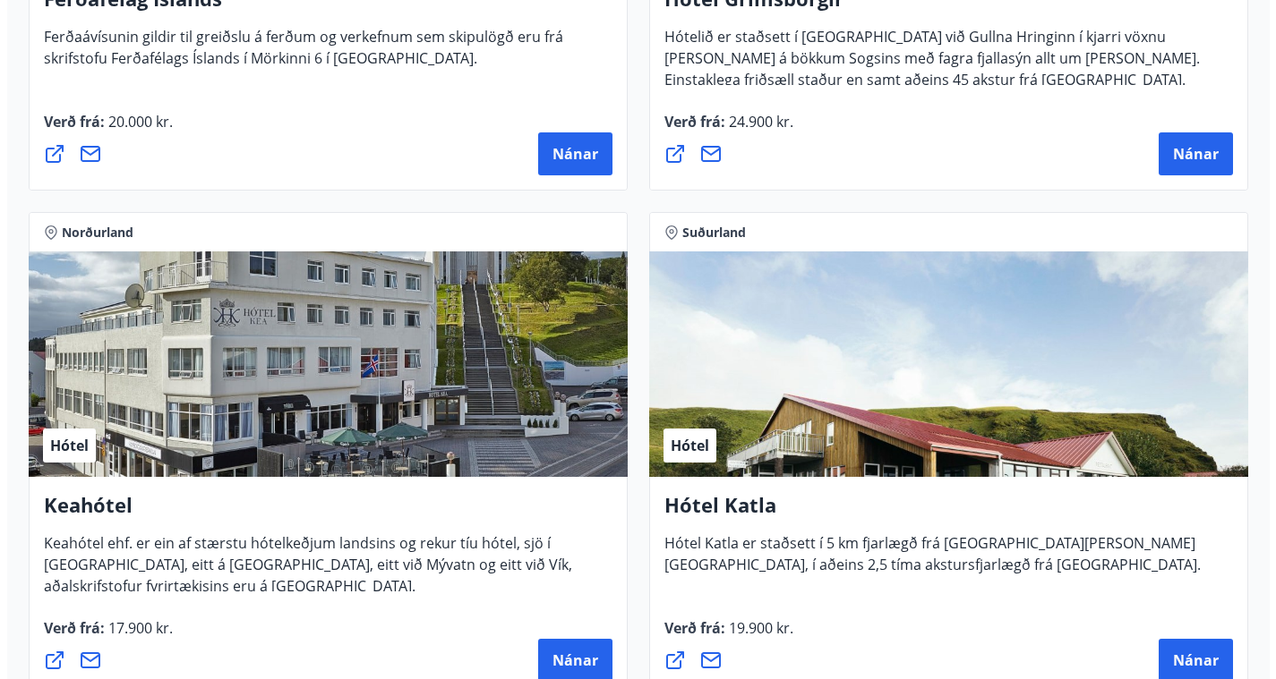
scroll to position [1189, 0]
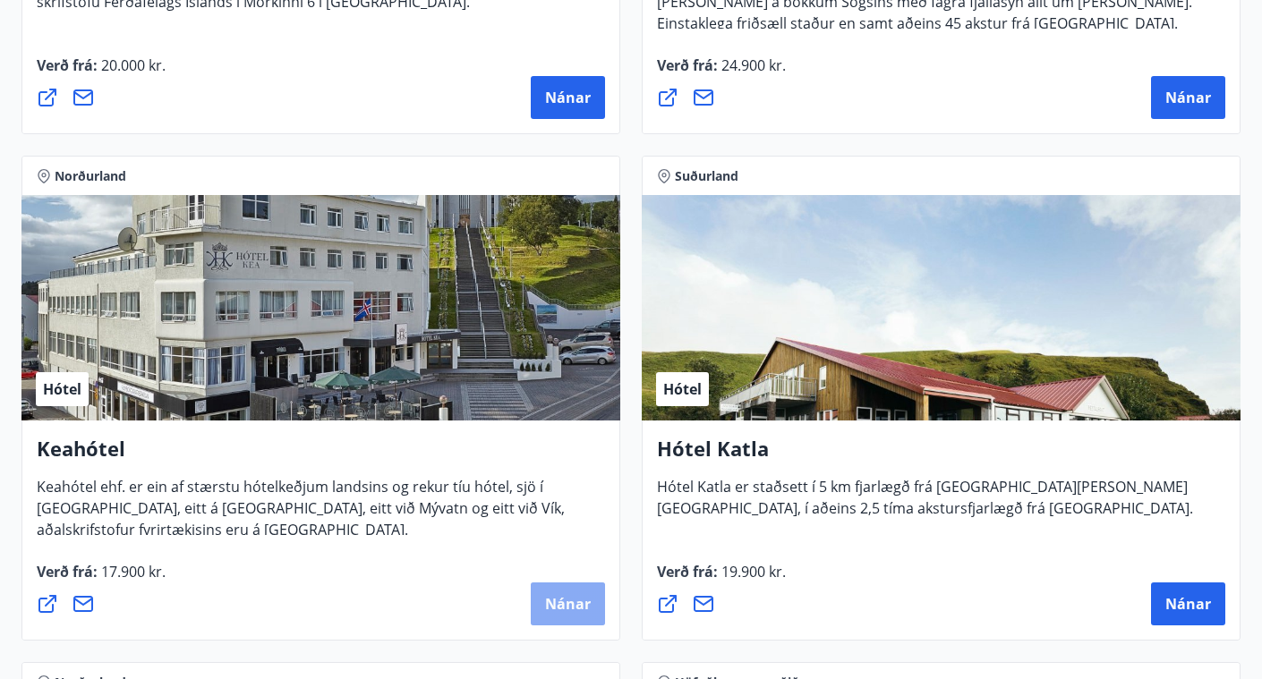
click at [579, 604] on span "Nánar" at bounding box center [568, 604] width 46 height 20
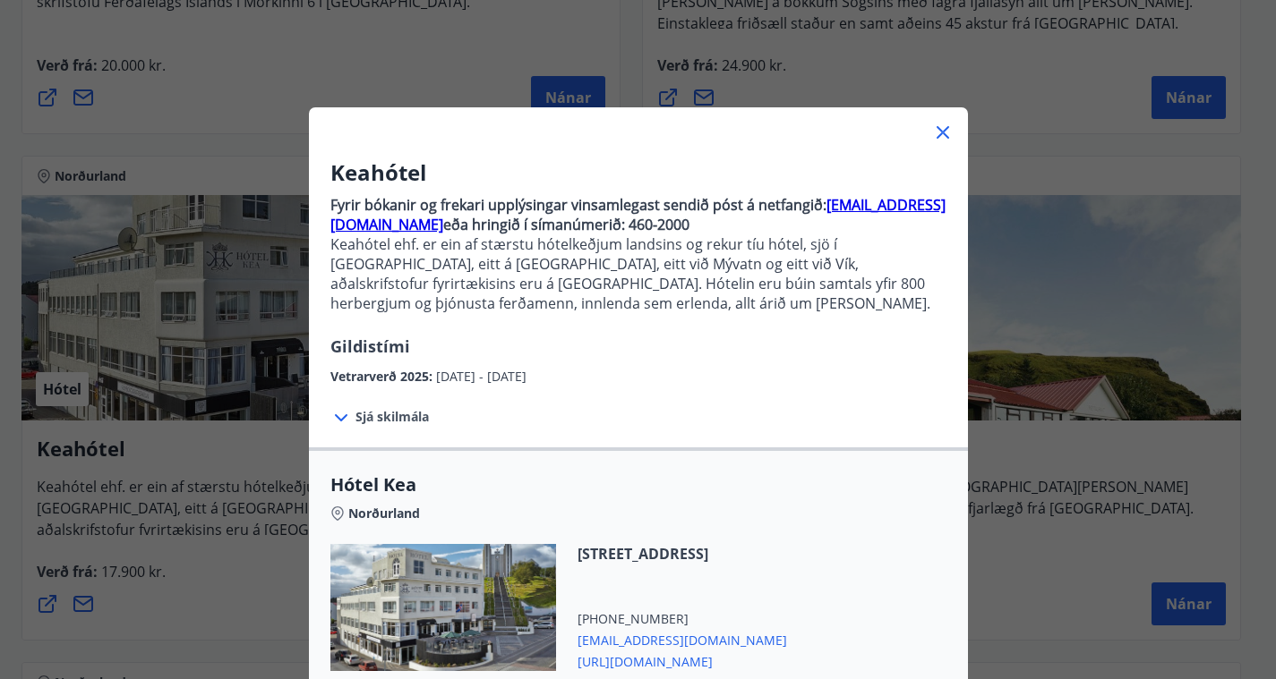
click at [928, 550] on div "[STREET_ADDRESS] [PHONE_NUMBER] [EMAIL_ADDRESS][DOMAIN_NAME] [URL][DOMAIN_NAME]" at bounding box center [638, 618] width 616 height 149
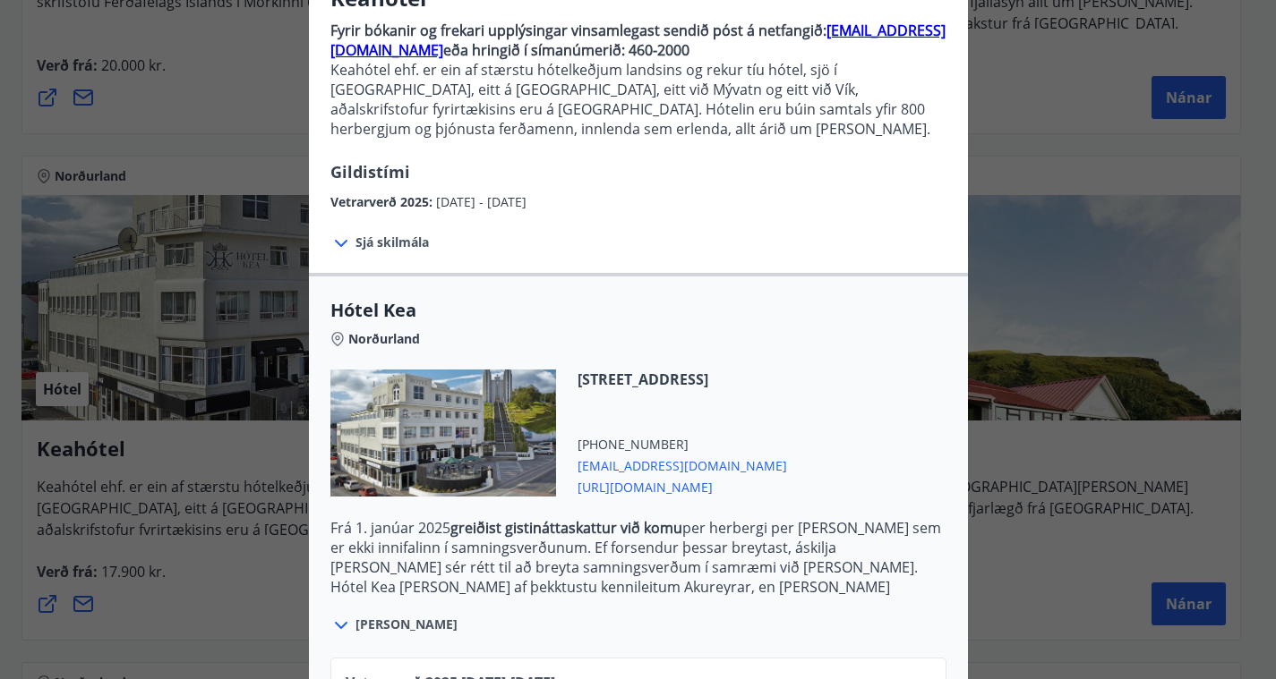
scroll to position [382, 0]
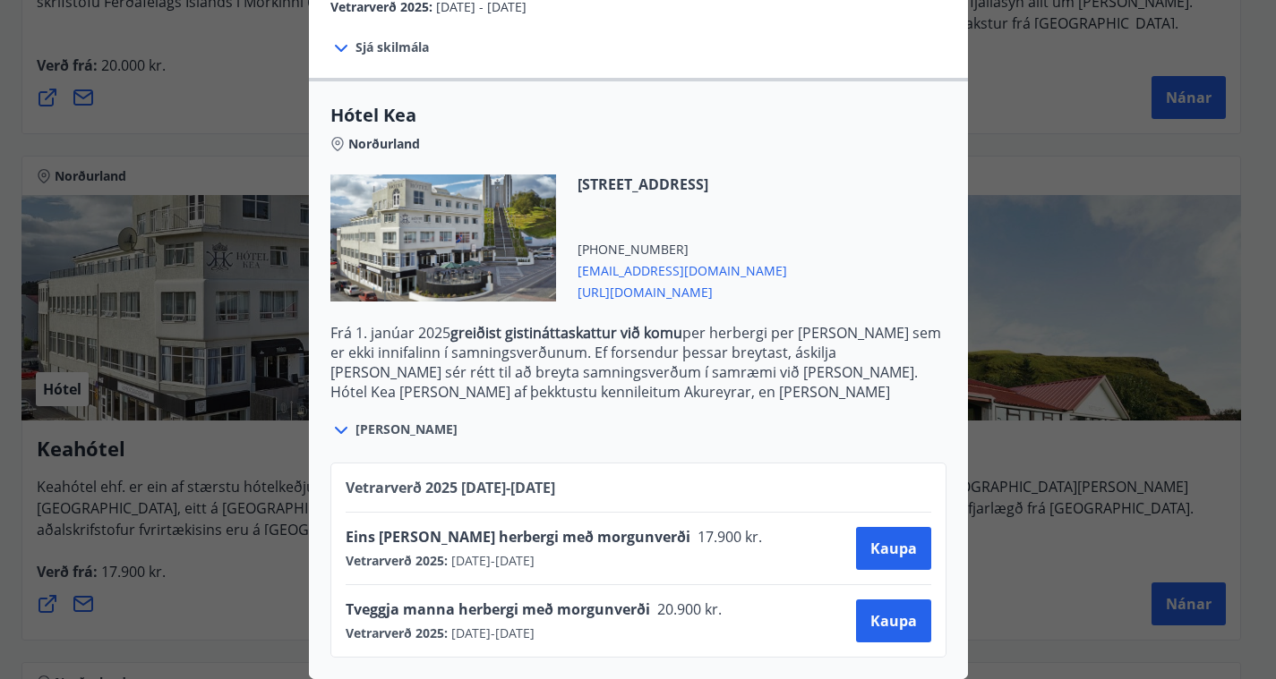
click at [735, 346] on p "Frá [DATE] greiðist gistináttaskattur við komu per herbergi per [PERSON_NAME] s…" at bounding box center [638, 352] width 616 height 59
